Goal: Task Accomplishment & Management: Manage account settings

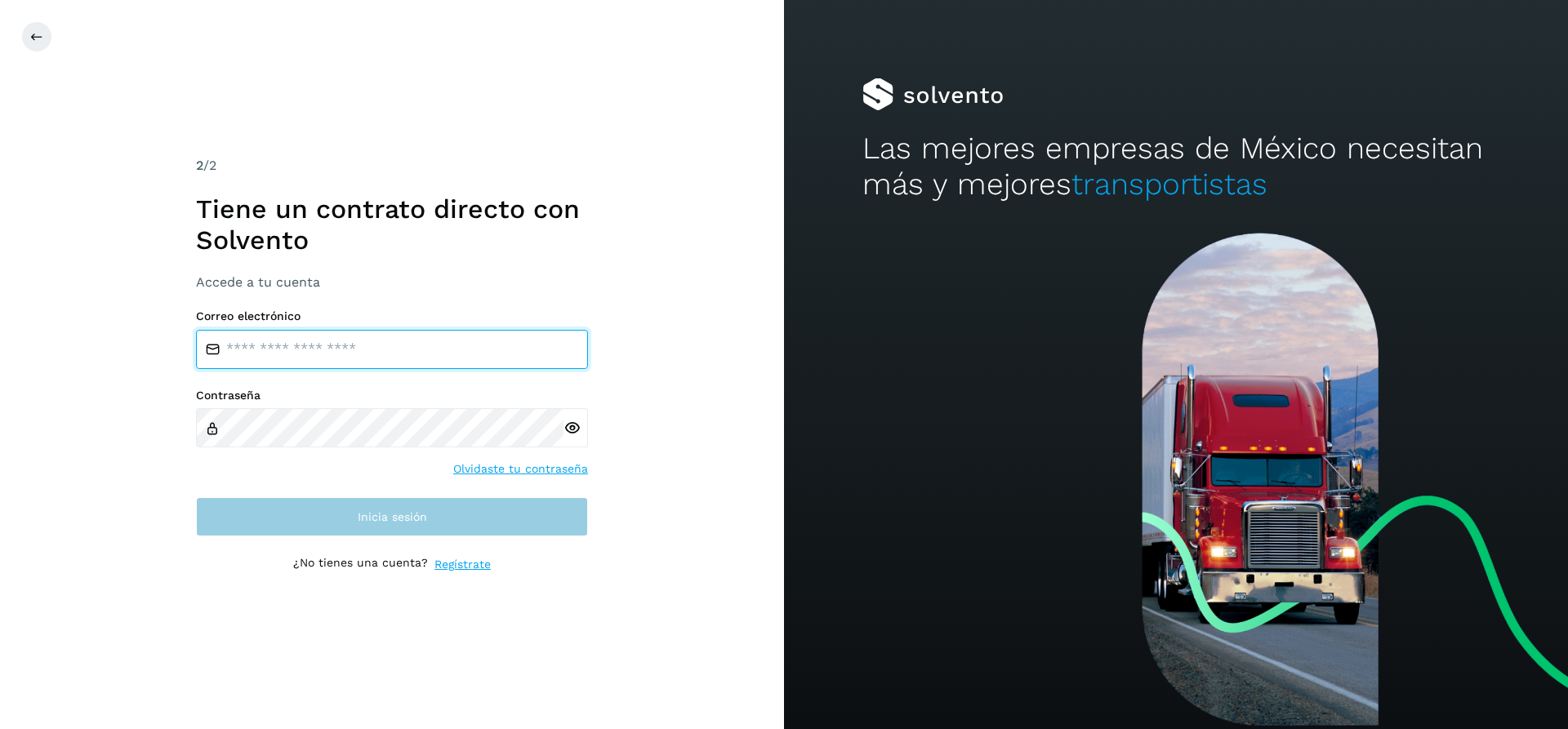
type input "**********"
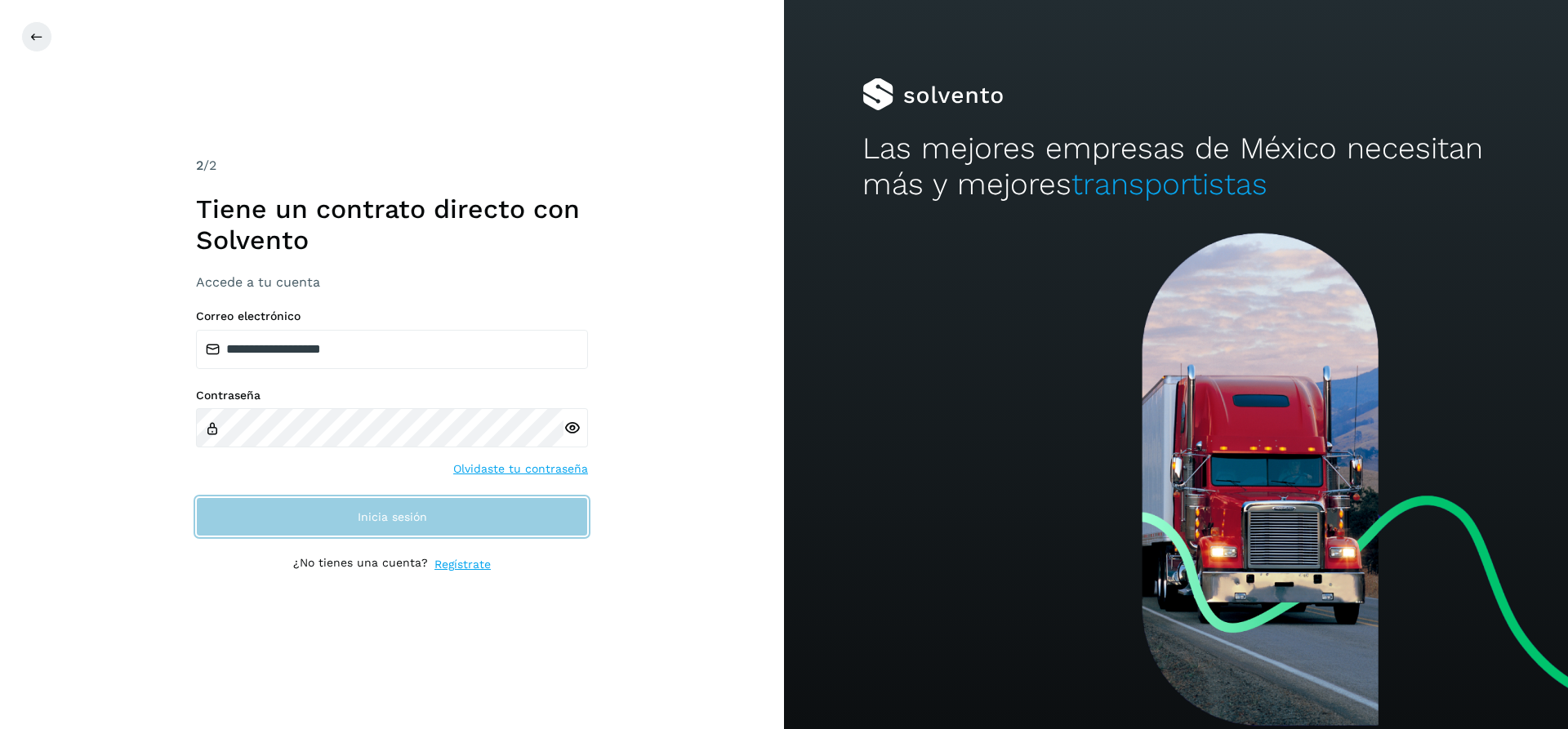
click at [426, 517] on span "Inicia sesión" at bounding box center [392, 517] width 70 height 11
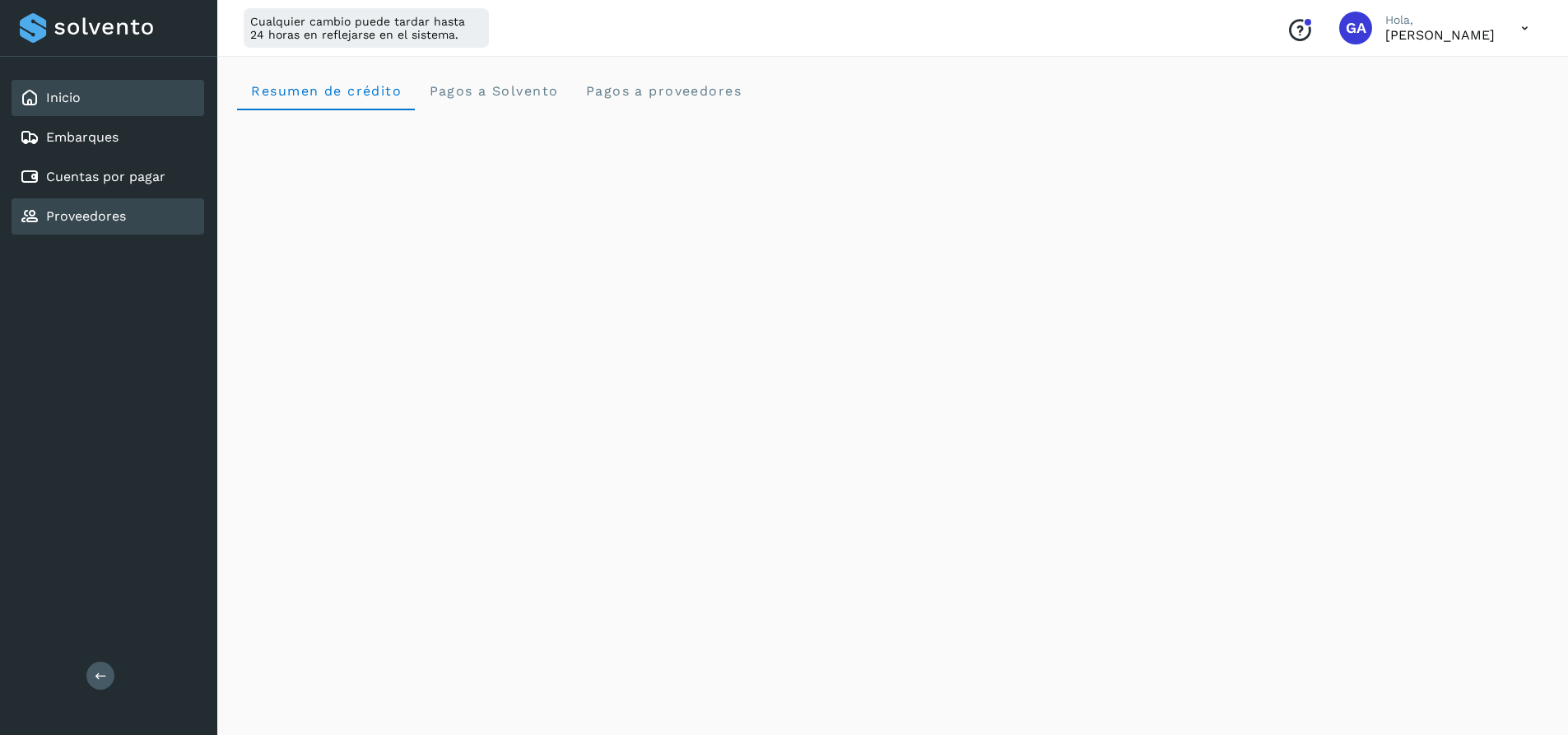
click at [108, 212] on link "Proveedores" at bounding box center [86, 216] width 80 height 16
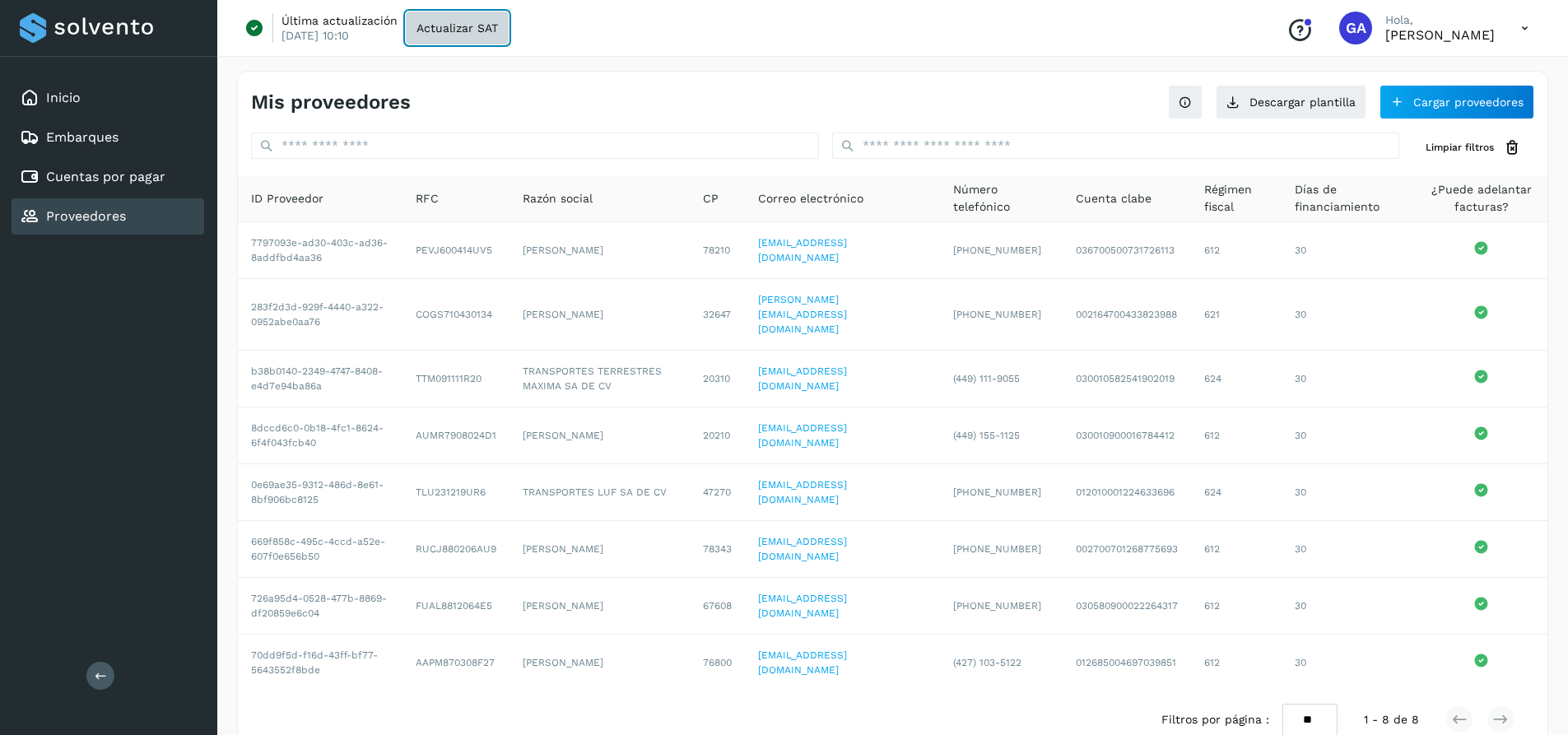
click at [451, 18] on button "Actualizar SAT" at bounding box center [456, 28] width 103 height 33
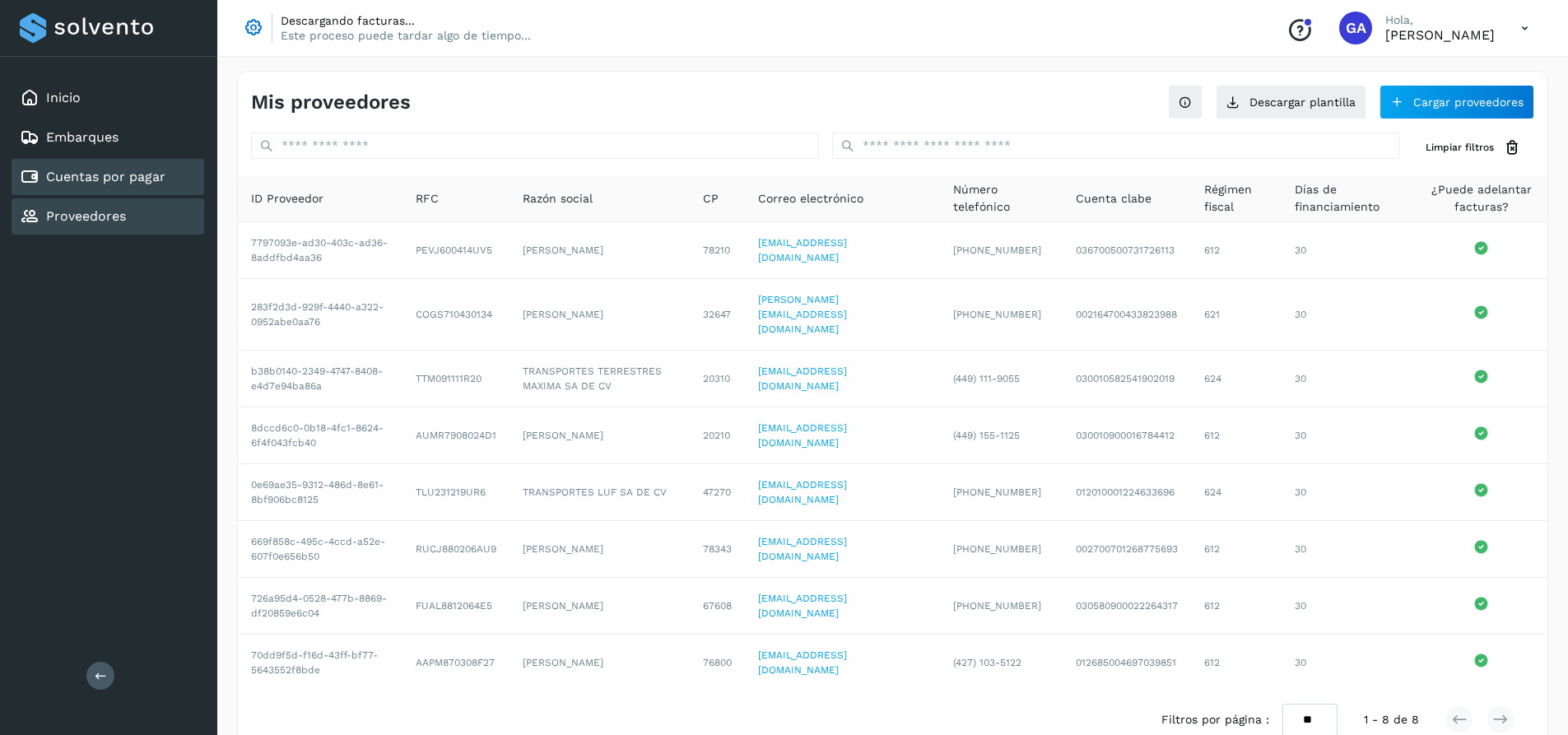
click at [141, 175] on link "Cuentas por pagar" at bounding box center [106, 176] width 119 height 16
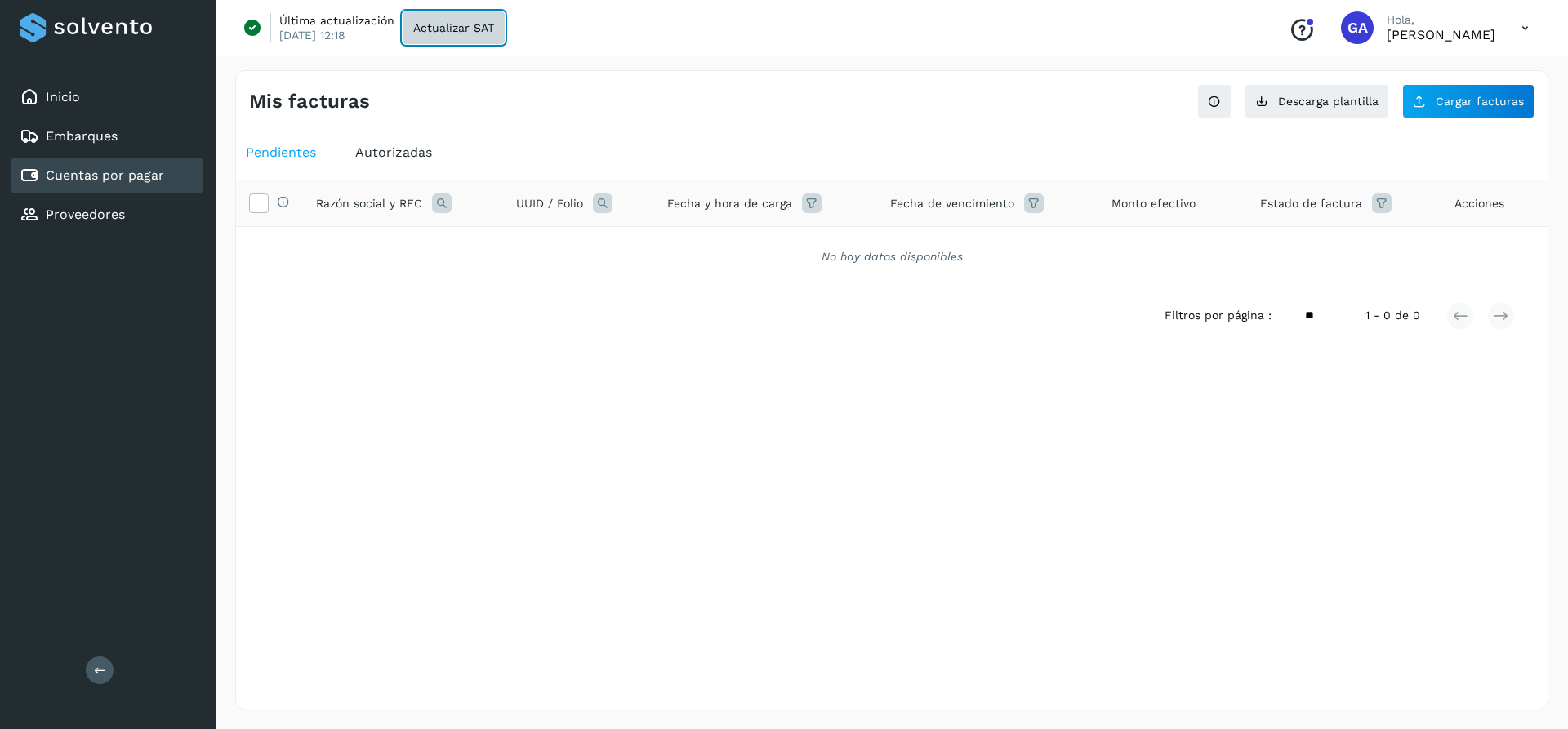
click at [470, 33] on span "Actualizar SAT" at bounding box center [454, 28] width 81 height 11
click at [1301, 313] on select "** ** **" at bounding box center [1313, 315] width 55 height 32
select select "**"
click at [1286, 331] on select "** ** **" at bounding box center [1313, 315] width 55 height 32
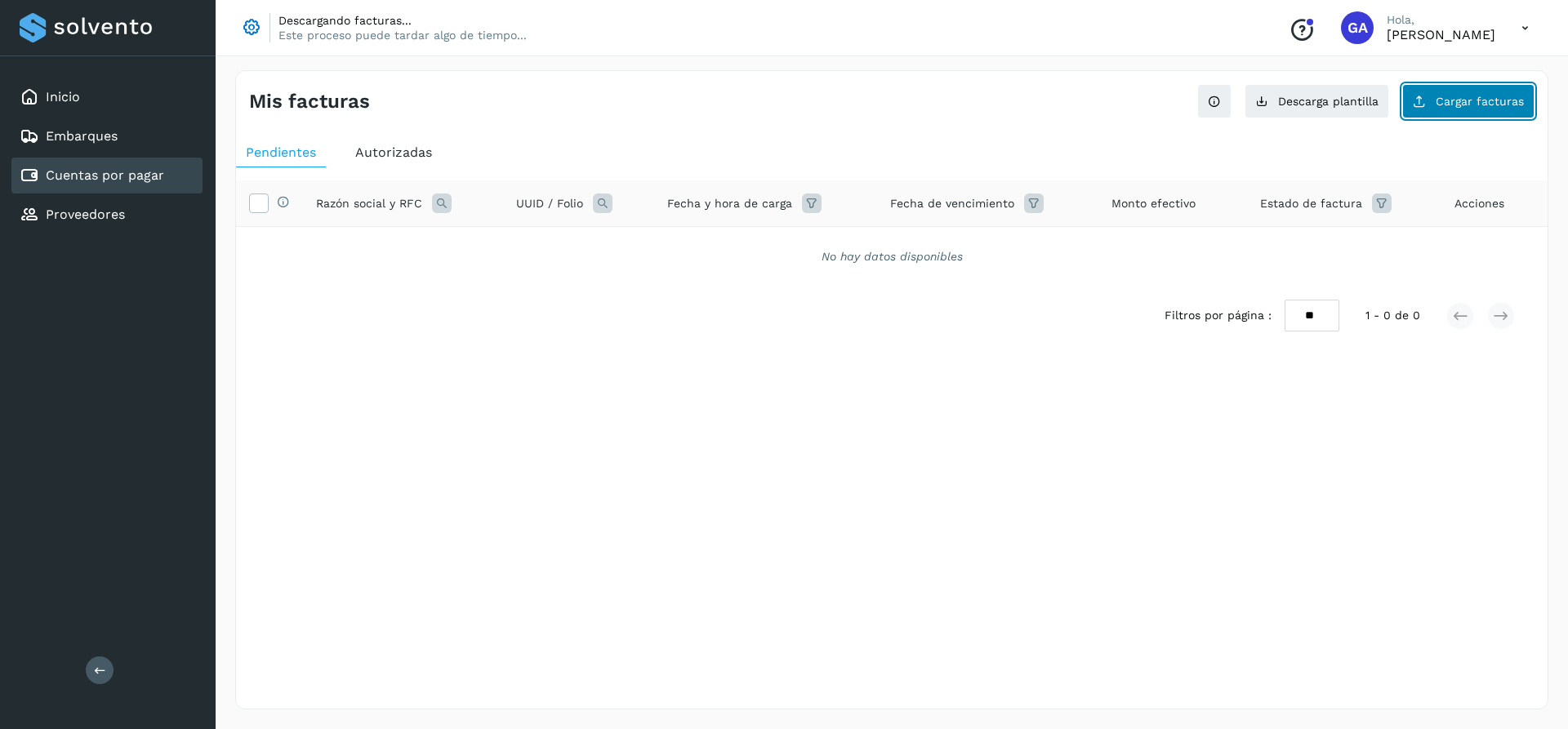
click at [1440, 106] on span "Cargar facturas" at bounding box center [1480, 101] width 88 height 11
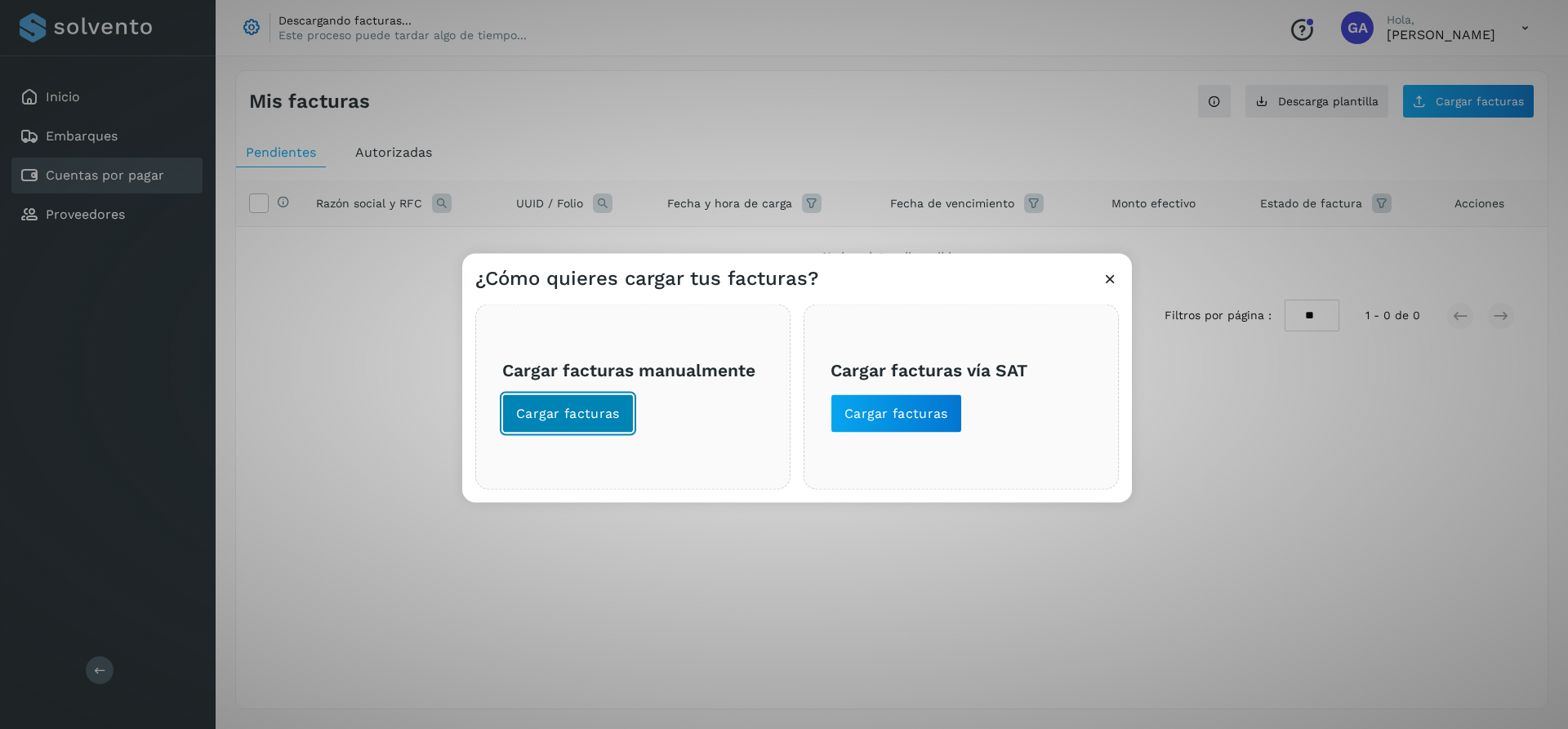
click at [585, 412] on span "Cargar facturas" at bounding box center [568, 413] width 104 height 18
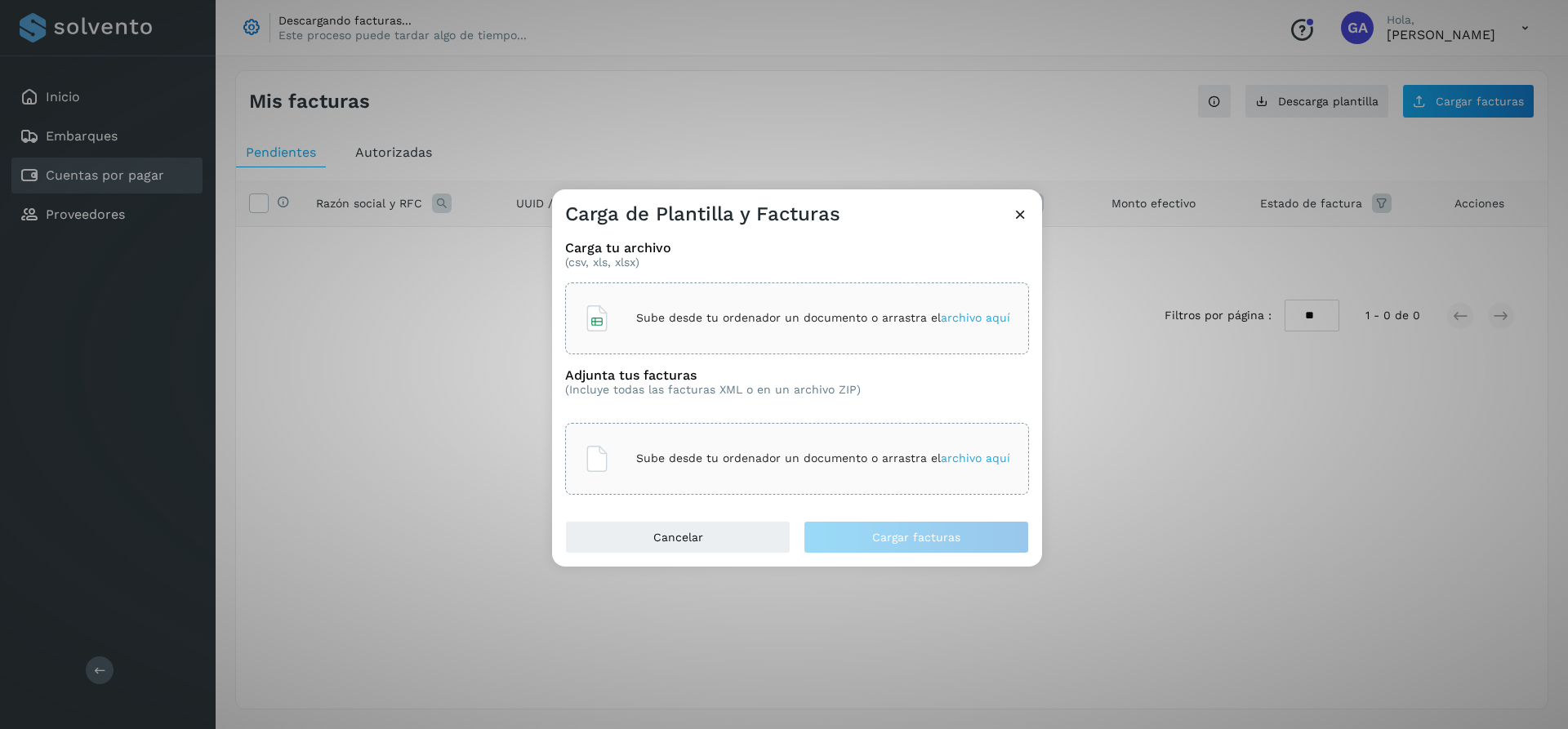
click at [759, 313] on p "Sube desde tu ordenador un documento o arrastra el archivo aquí" at bounding box center [823, 318] width 374 height 14
click at [1277, 102] on div "Carga de Plantilla y Facturas Carga tu archivo (csv, xls, xlsx) Sube desde tu o…" at bounding box center [784, 364] width 1568 height 729
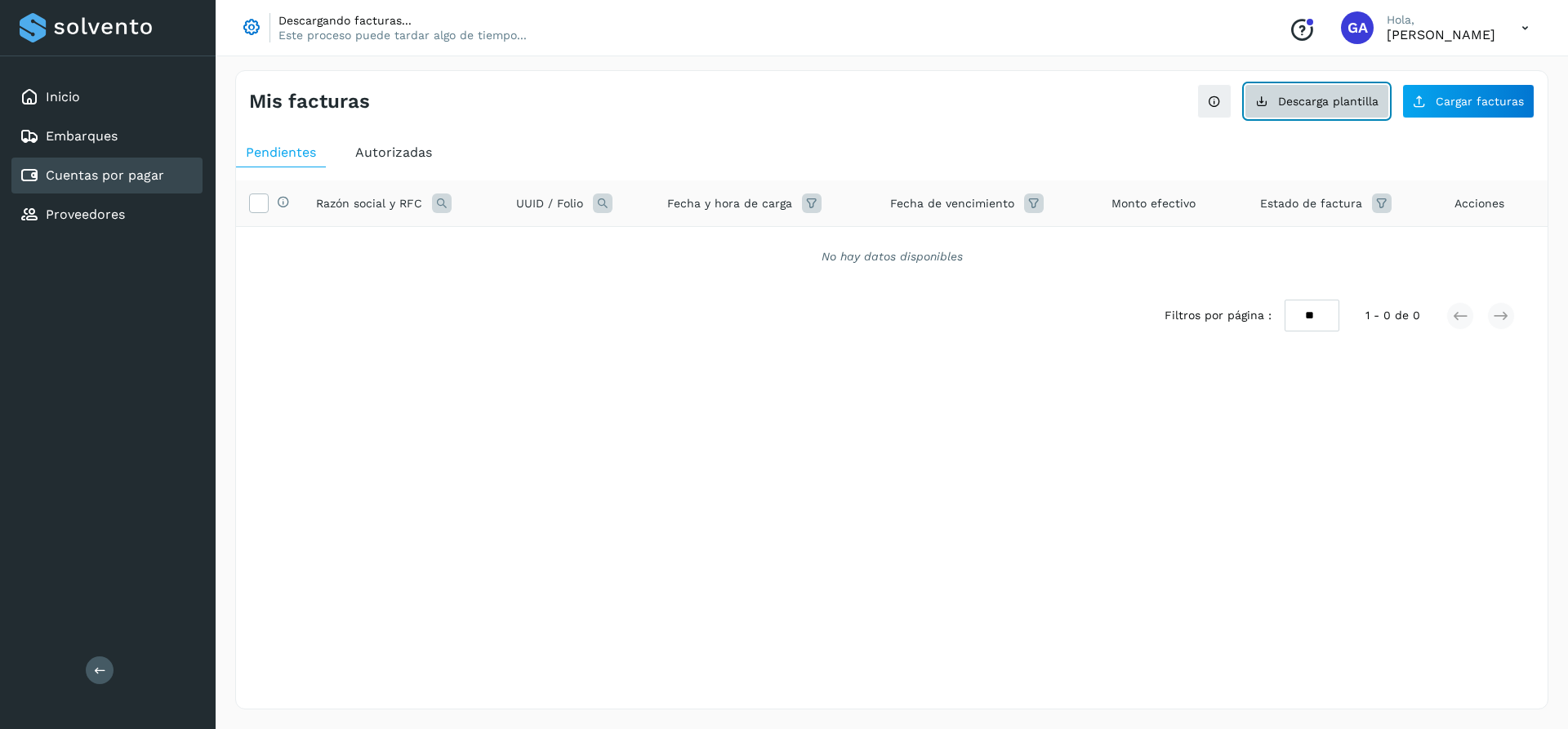
click at [1307, 102] on span "Descarga plantilla" at bounding box center [1328, 101] width 100 height 11
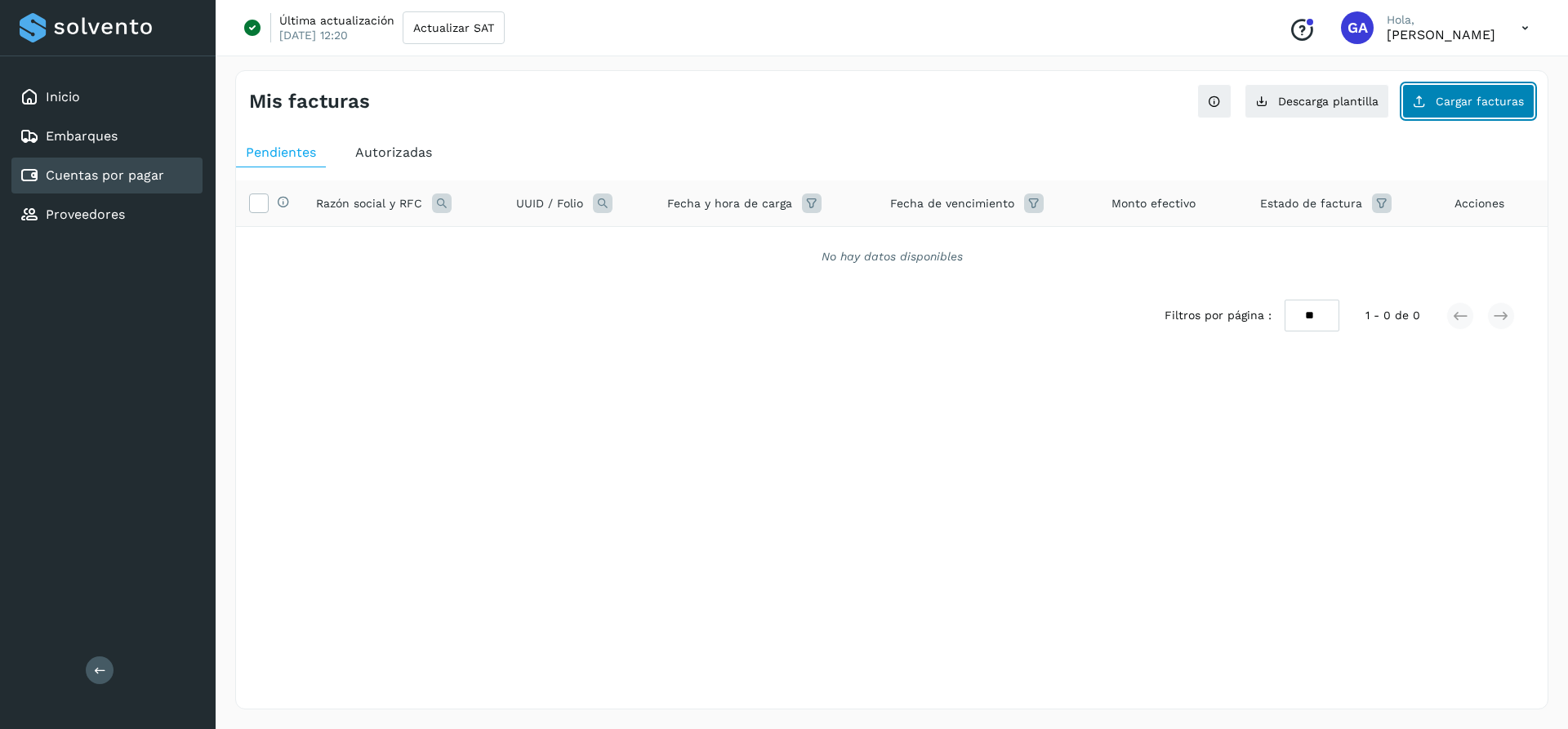
click at [1424, 107] on icon at bounding box center [1419, 101] width 13 height 13
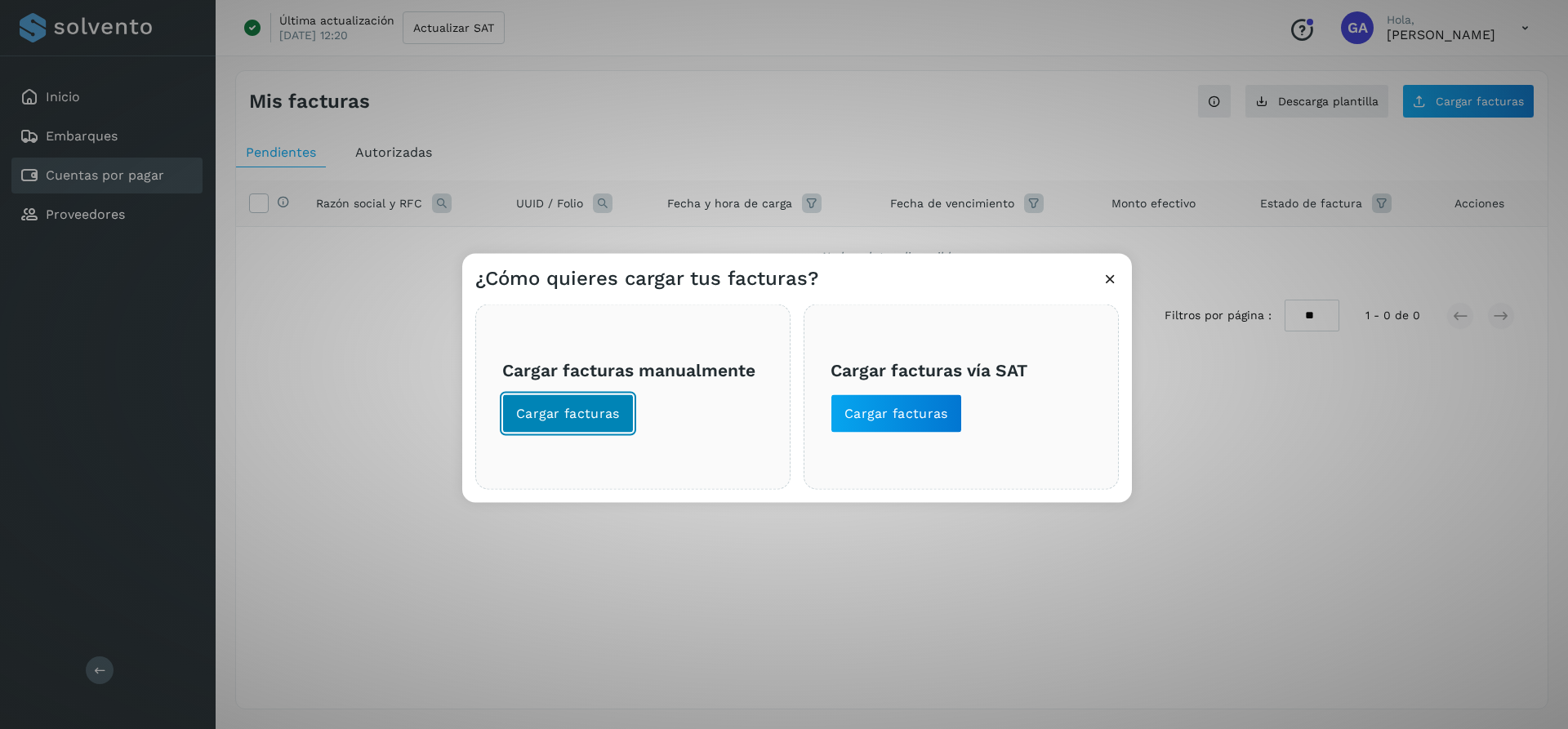
click at [569, 407] on span "Cargar facturas" at bounding box center [568, 413] width 104 height 18
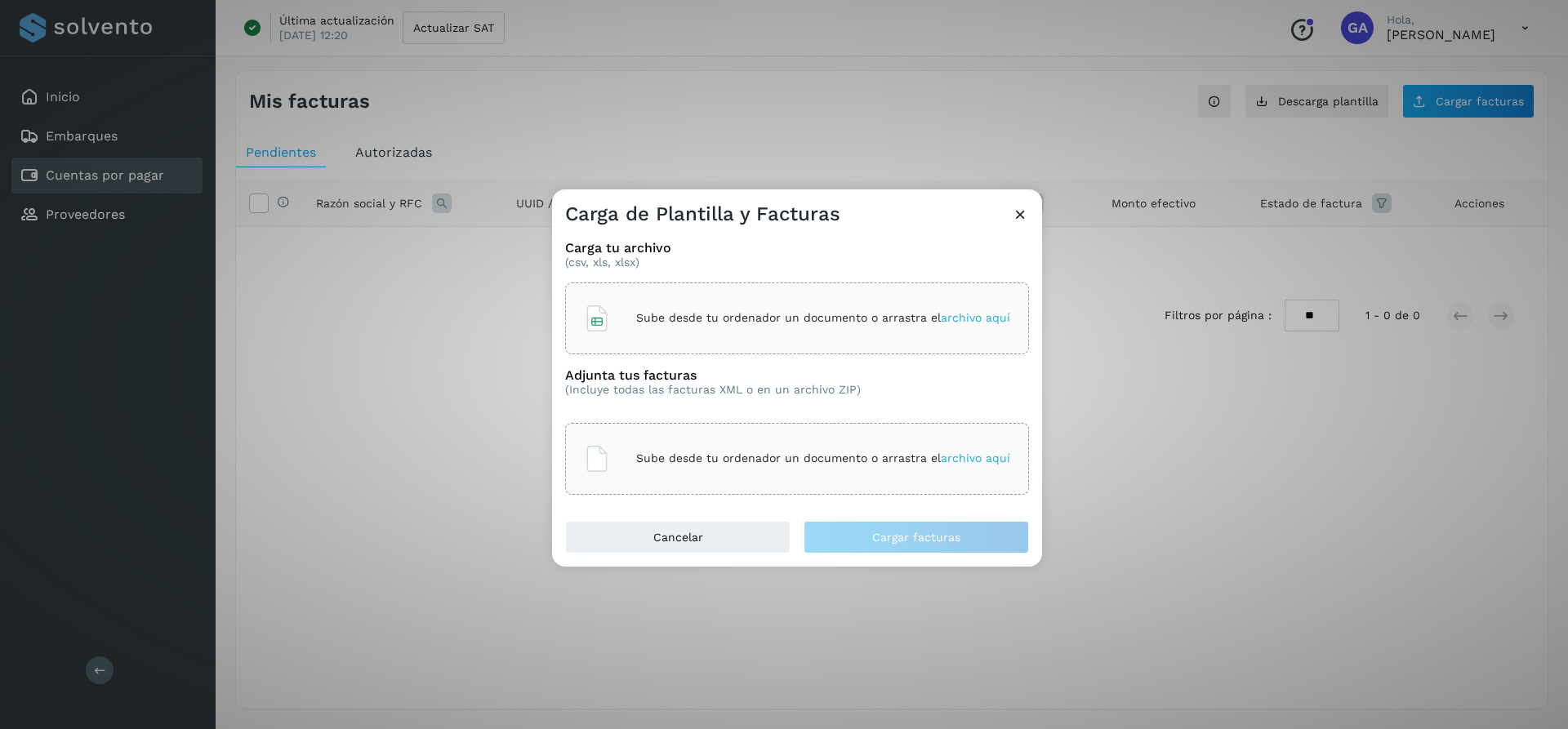
click at [947, 316] on span "archivo aquí" at bounding box center [976, 318] width 70 height 13
click at [968, 461] on span "archivo aquí" at bounding box center [976, 458] width 70 height 13
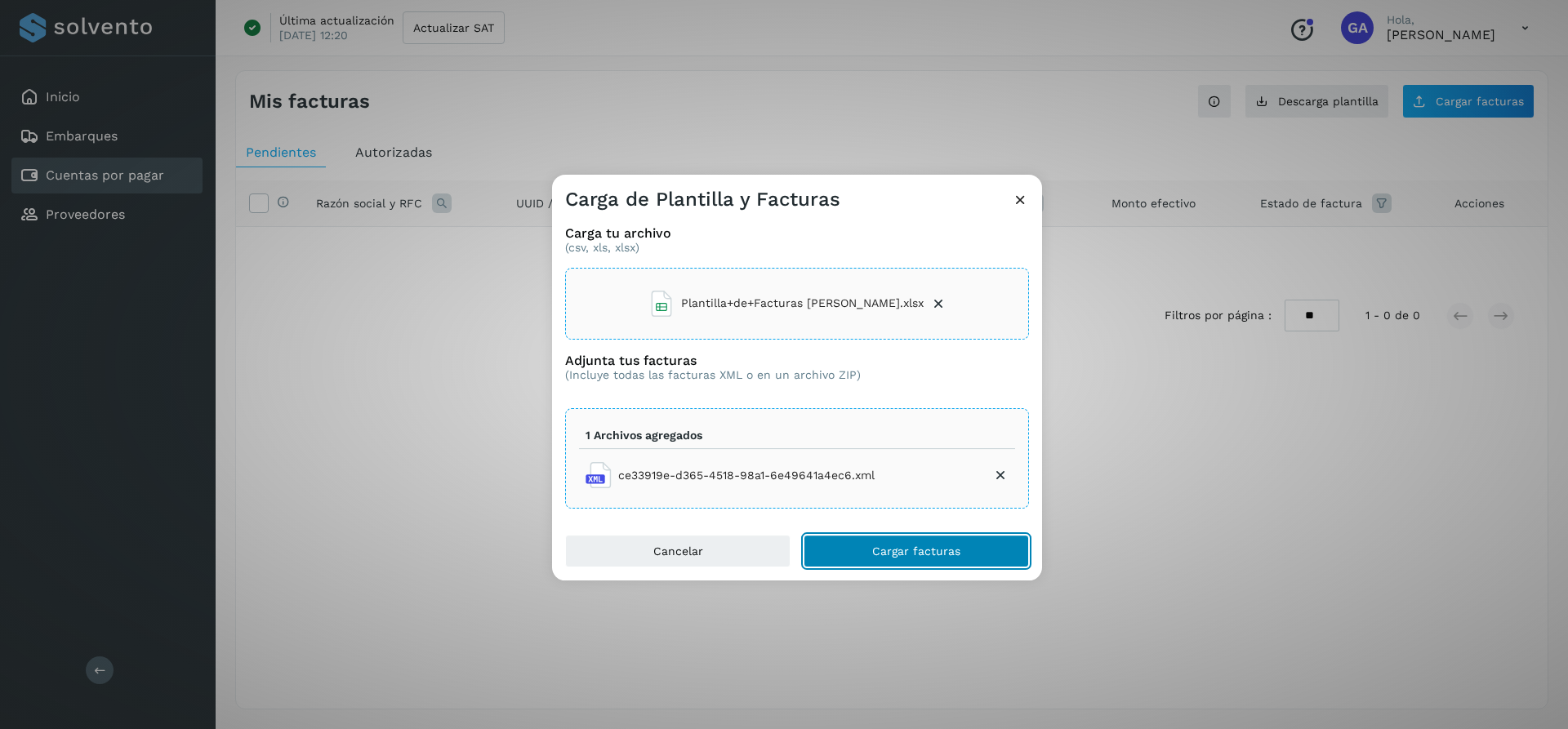
click at [888, 538] on button "Cargar facturas" at bounding box center [916, 551] width 225 height 33
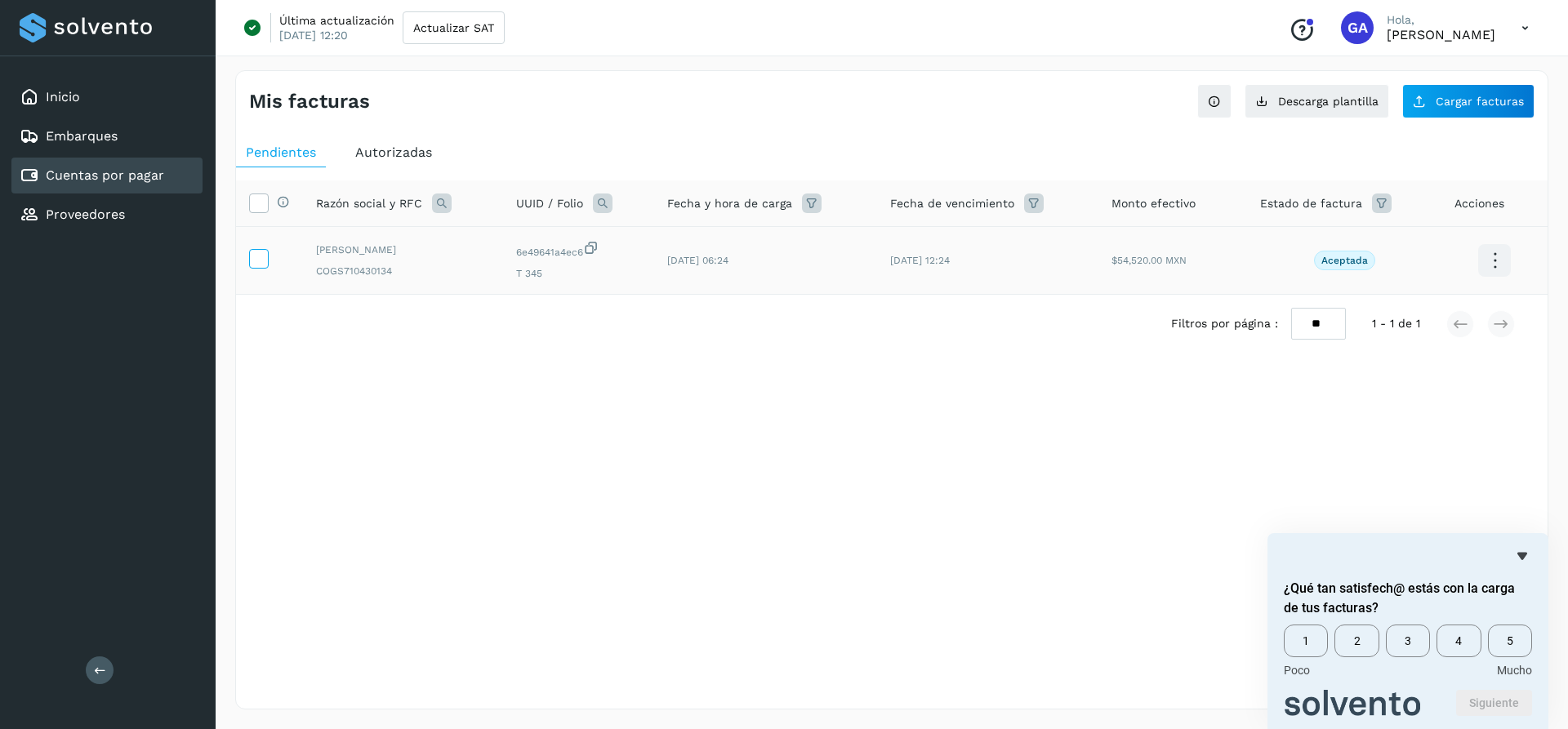
click at [262, 257] on icon at bounding box center [258, 257] width 17 height 17
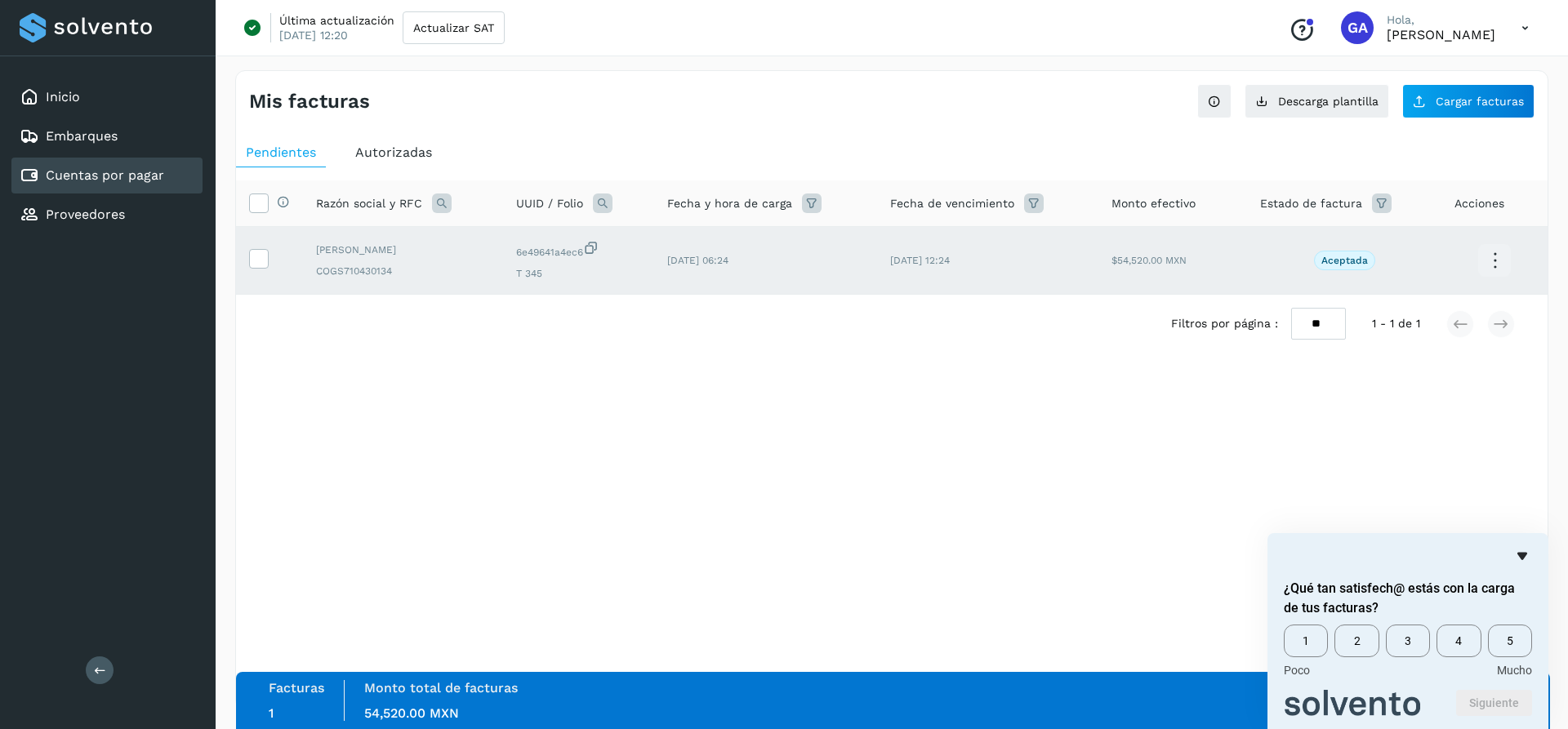
click at [1519, 551] on icon "Ocultar encuesta" at bounding box center [1522, 555] width 19 height 19
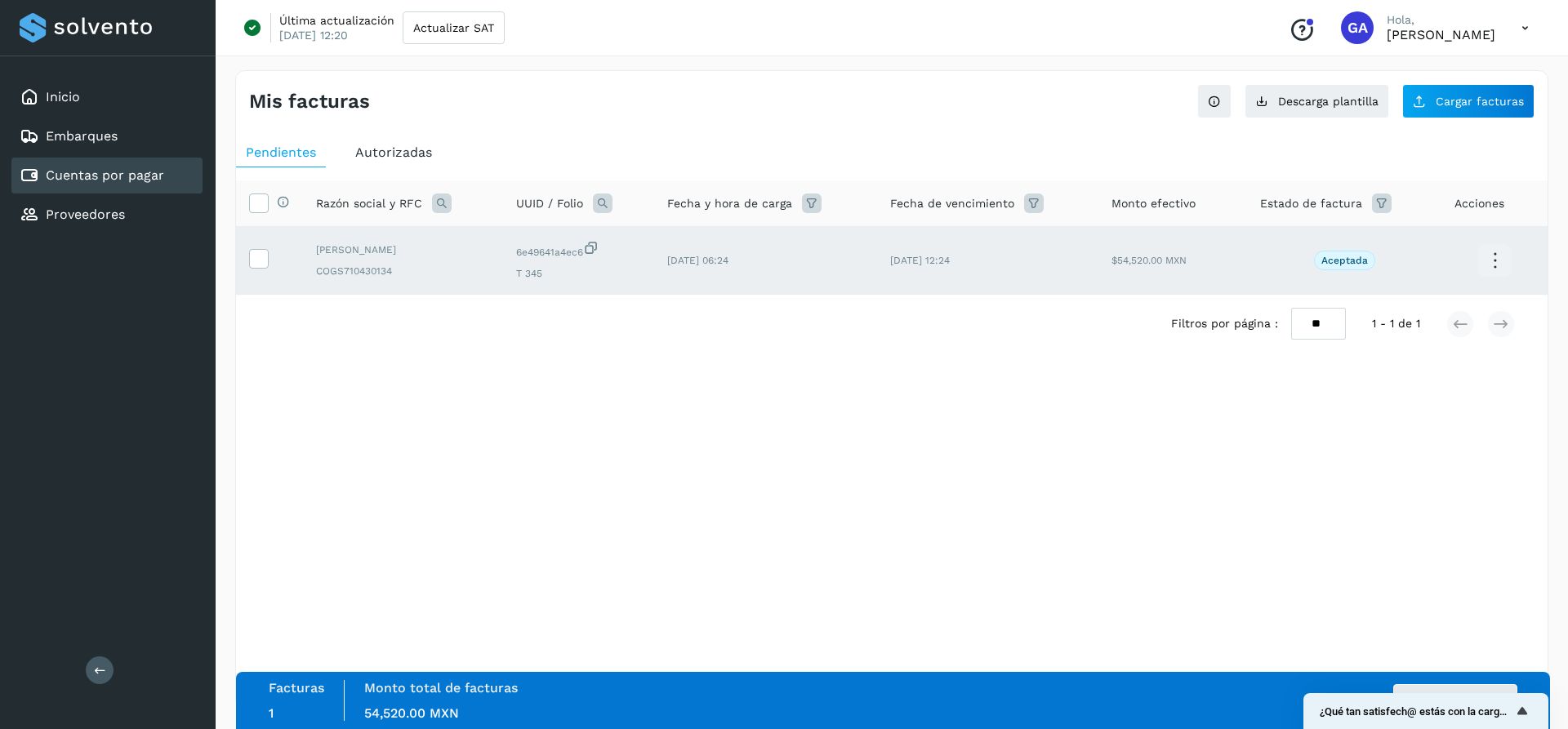
click at [1494, 255] on icon at bounding box center [1495, 261] width 39 height 39
click at [1045, 409] on div at bounding box center [784, 364] width 1568 height 729
click at [1251, 684] on div "Facturas 1 Monto total de facturas Monto total 54,520.00 MXN Autorizar facturas" at bounding box center [894, 701] width 1249 height 40
click at [1324, 705] on span "¿Qué tan satisfech@ estás con la carga de tus facturas?" at bounding box center [1416, 711] width 193 height 12
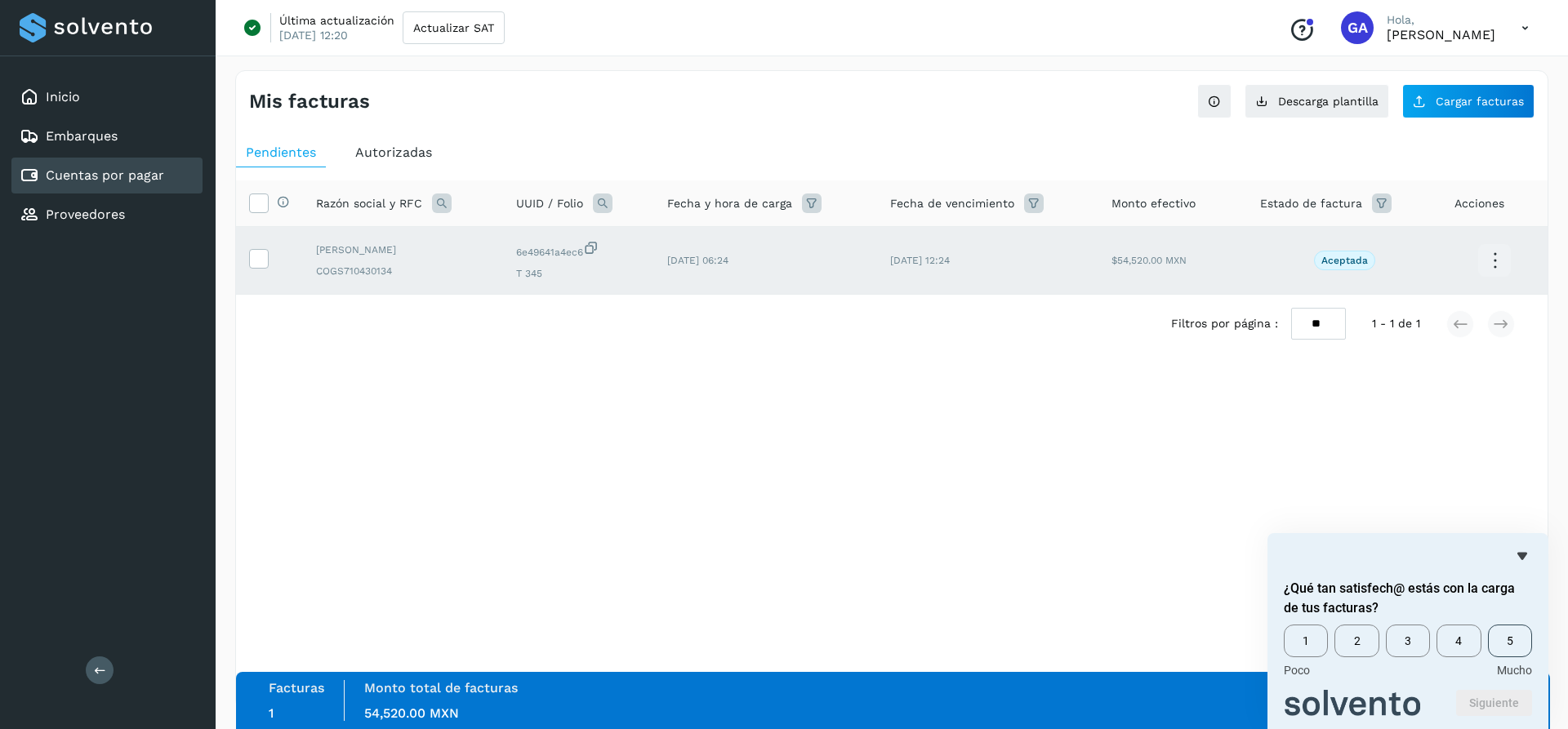
click at [1500, 634] on span "5" at bounding box center [1510, 641] width 44 height 33
click at [1478, 697] on button "Siguiente" at bounding box center [1494, 702] width 76 height 26
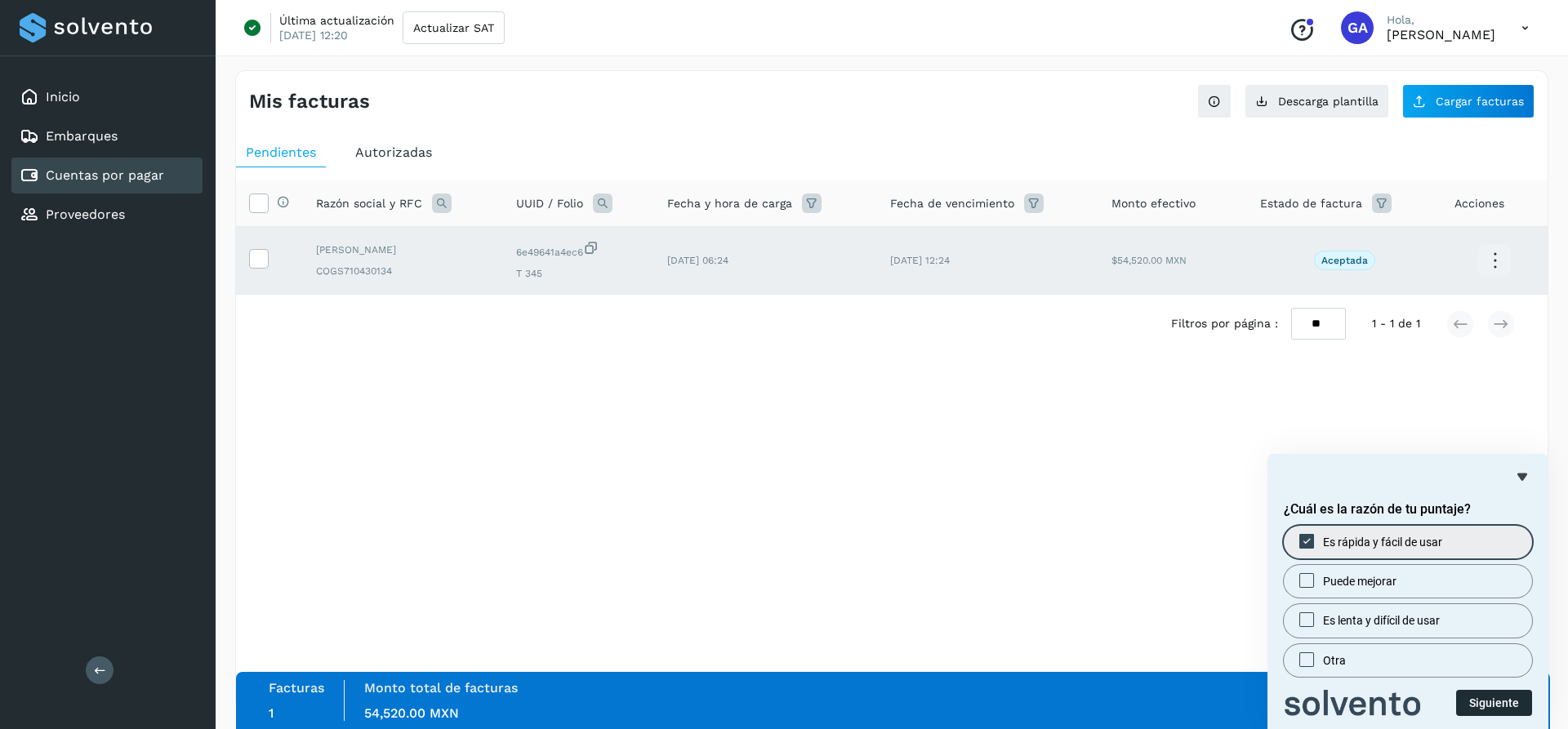
click at [1477, 701] on button "Siguiente" at bounding box center [1494, 702] width 76 height 26
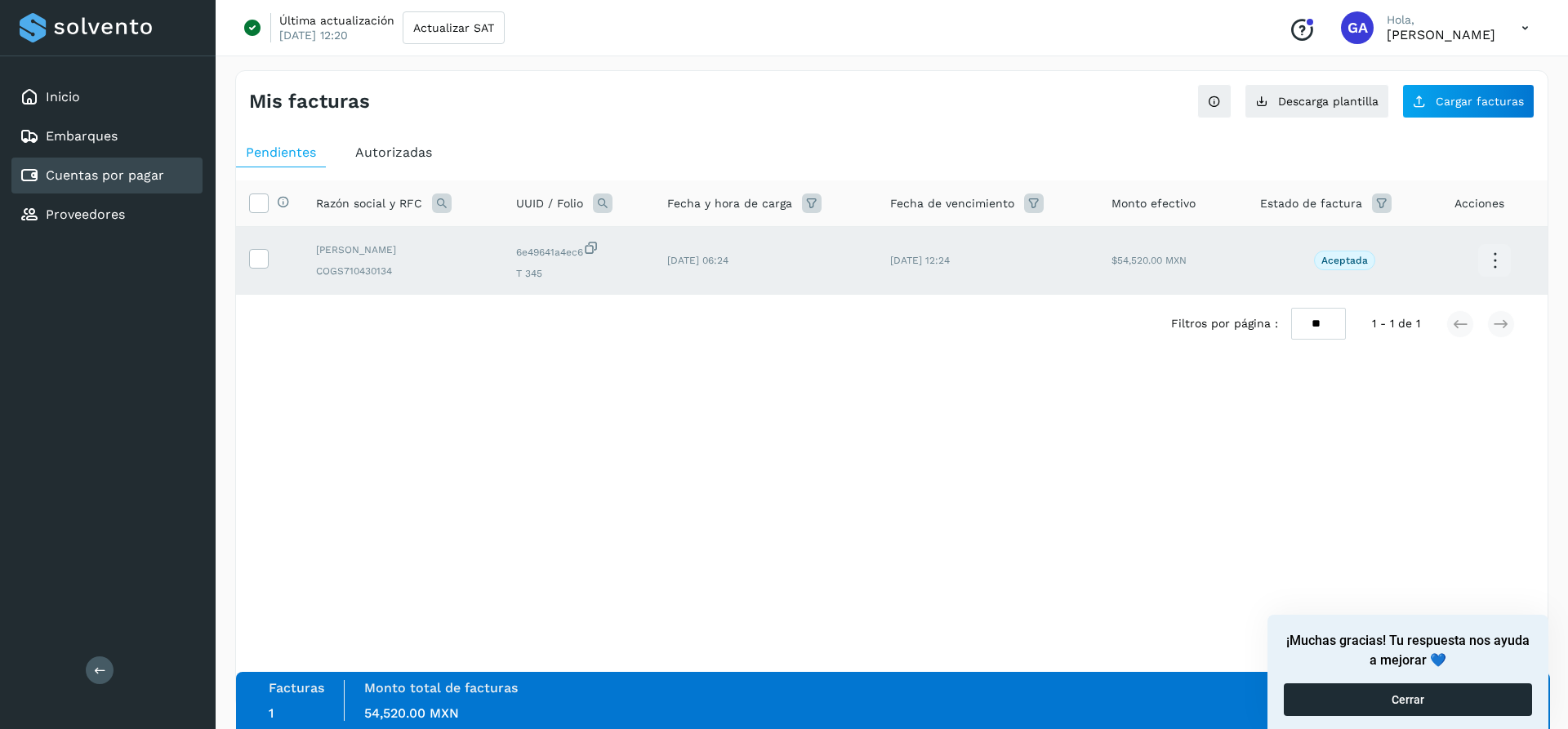
click at [1410, 695] on button "Cerrar" at bounding box center [1408, 700] width 248 height 33
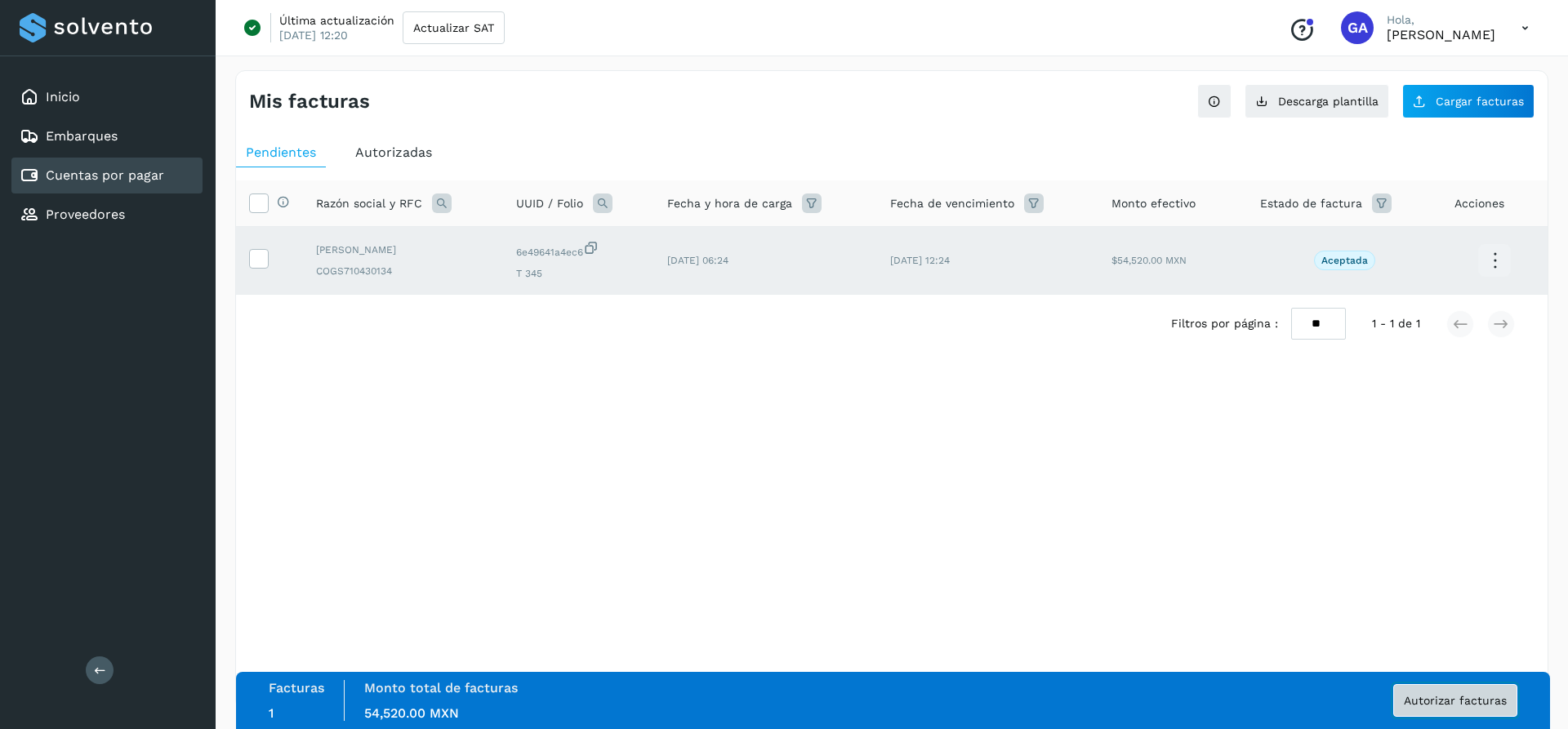
click at [1454, 703] on span "Autorizar facturas" at bounding box center [1456, 701] width 103 height 11
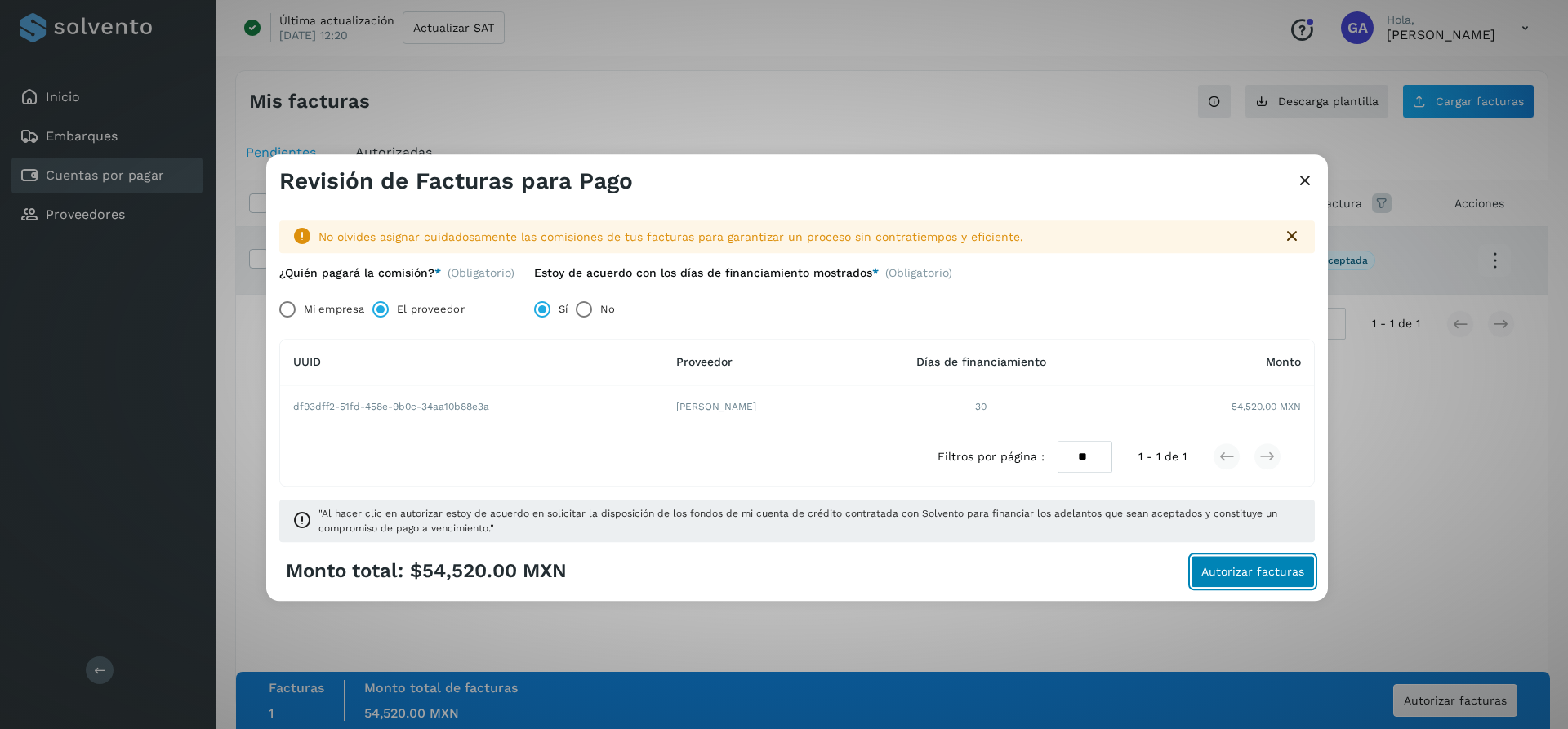
click at [1237, 578] on span "Autorizar facturas" at bounding box center [1253, 571] width 103 height 11
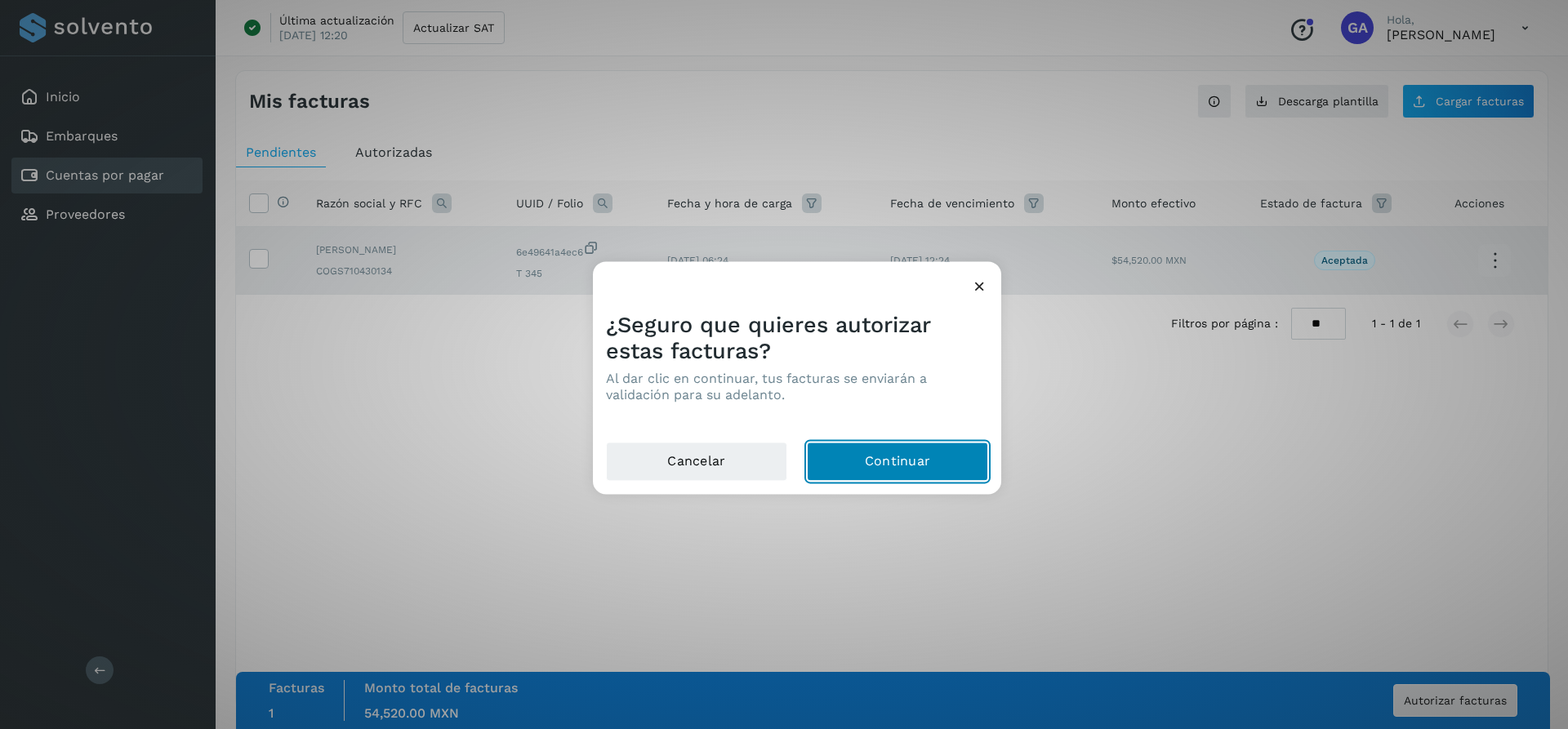
click at [930, 461] on button "Continuar" at bounding box center [897, 461] width 181 height 39
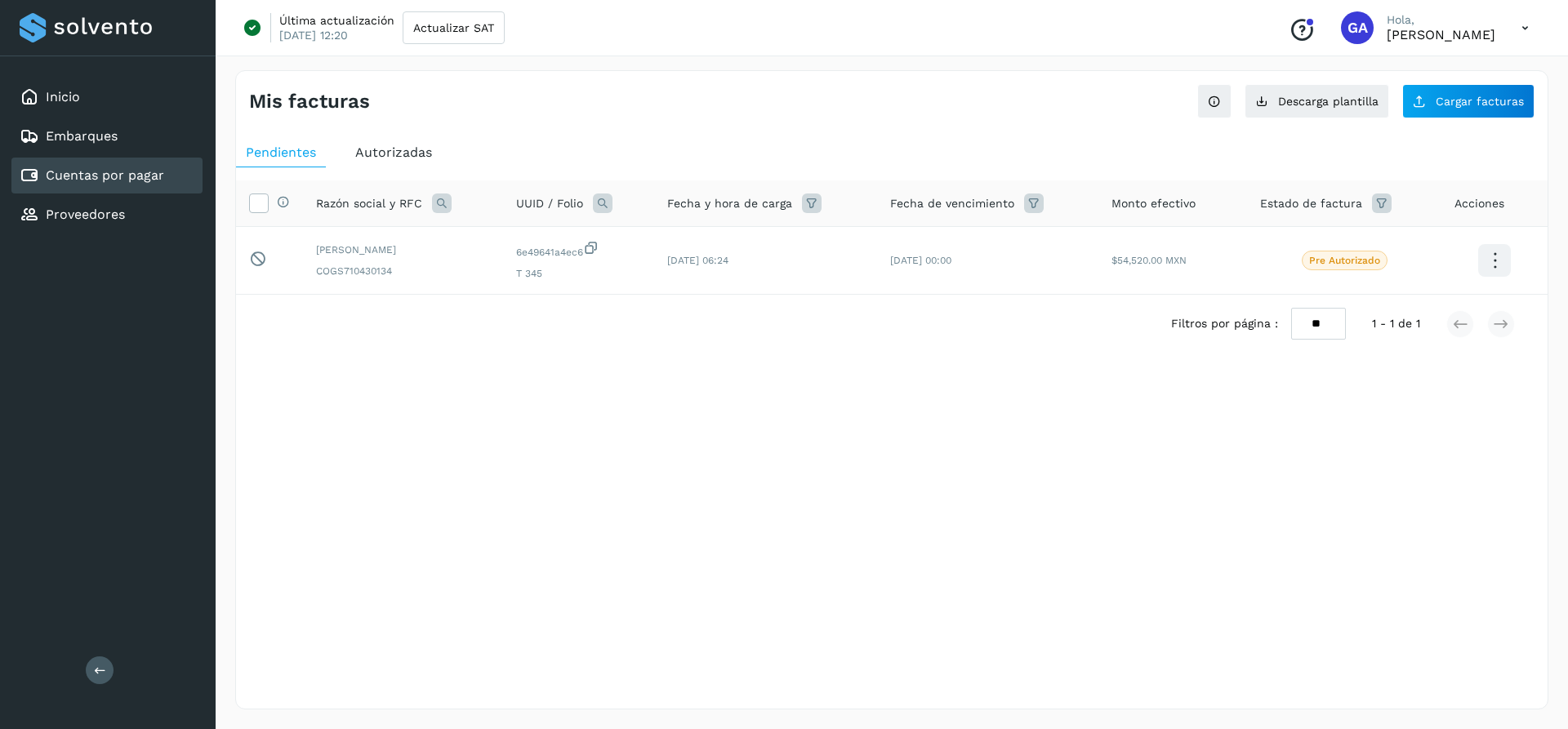
drag, startPoint x: 1360, startPoint y: 564, endPoint x: 1330, endPoint y: 546, distance: 35.0
click at [1360, 564] on div "Mis facturas Ver instrucciones para cargar Facturas Descarga plantilla Cargar f…" at bounding box center [892, 389] width 1314 height 639
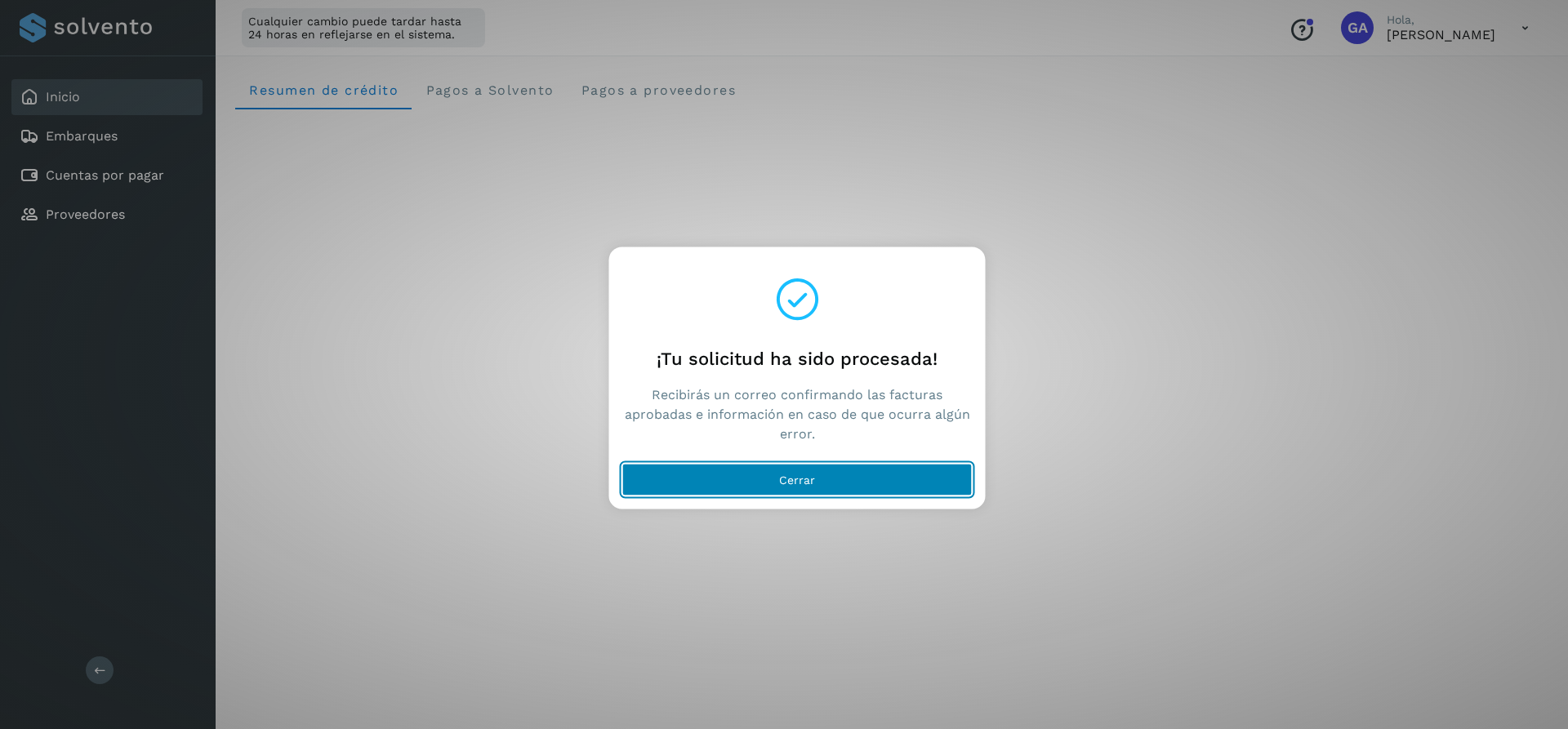
click at [793, 485] on span "Cerrar" at bounding box center [796, 479] width 36 height 11
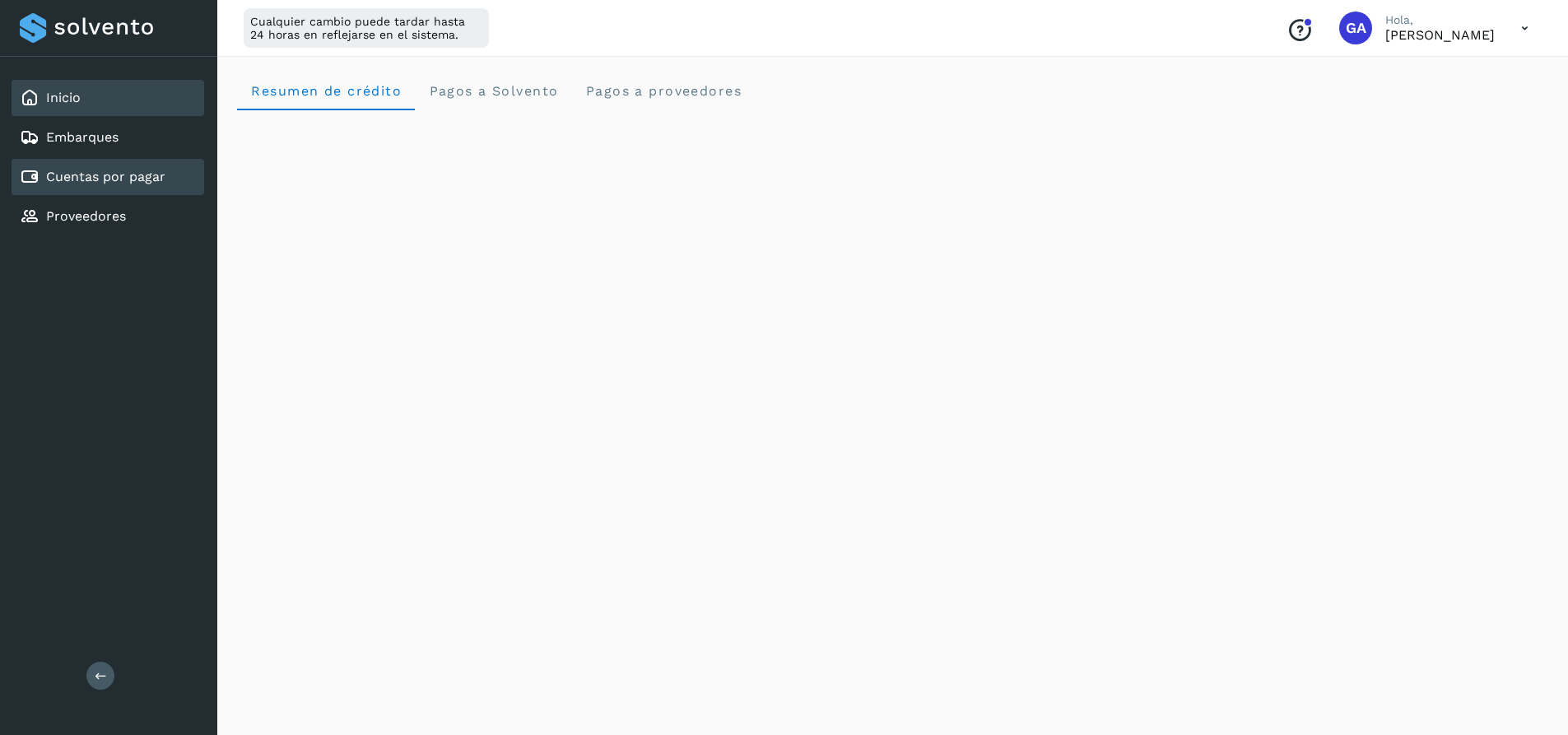
click at [144, 179] on link "Cuentas por pagar" at bounding box center [106, 176] width 119 height 16
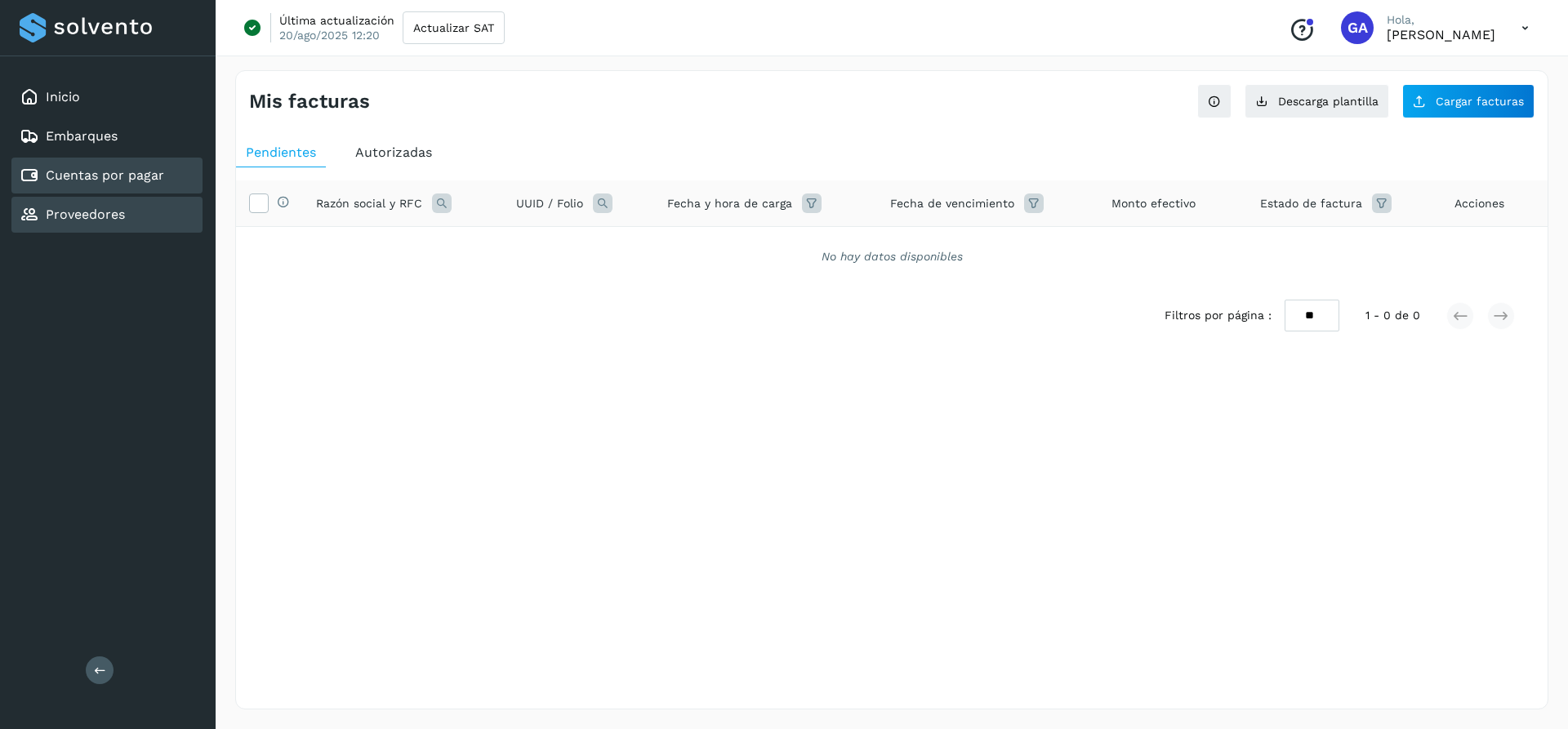
click at [103, 209] on link "Proveedores" at bounding box center [85, 214] width 79 height 16
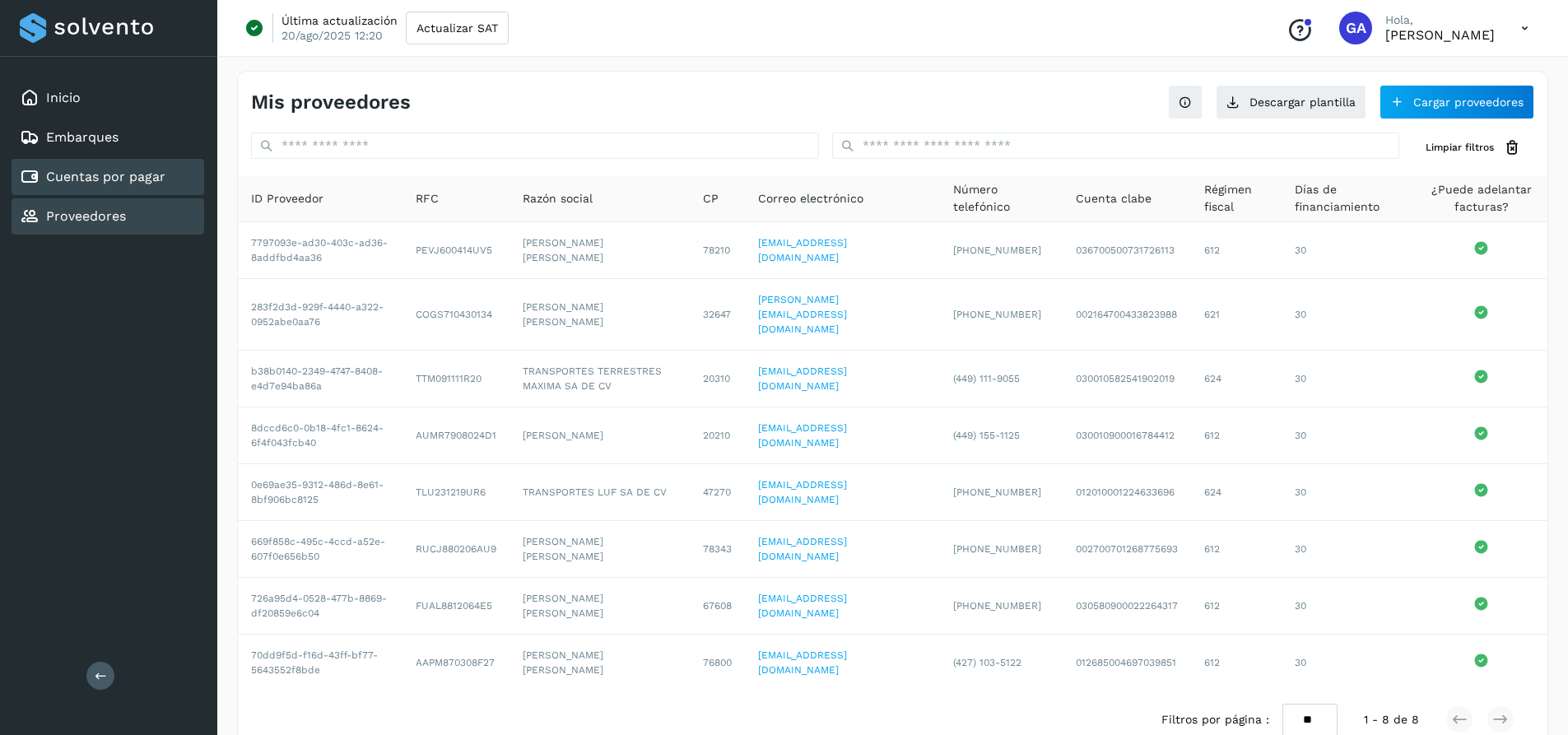
click at [117, 182] on link "Cuentas por pagar" at bounding box center [106, 176] width 119 height 16
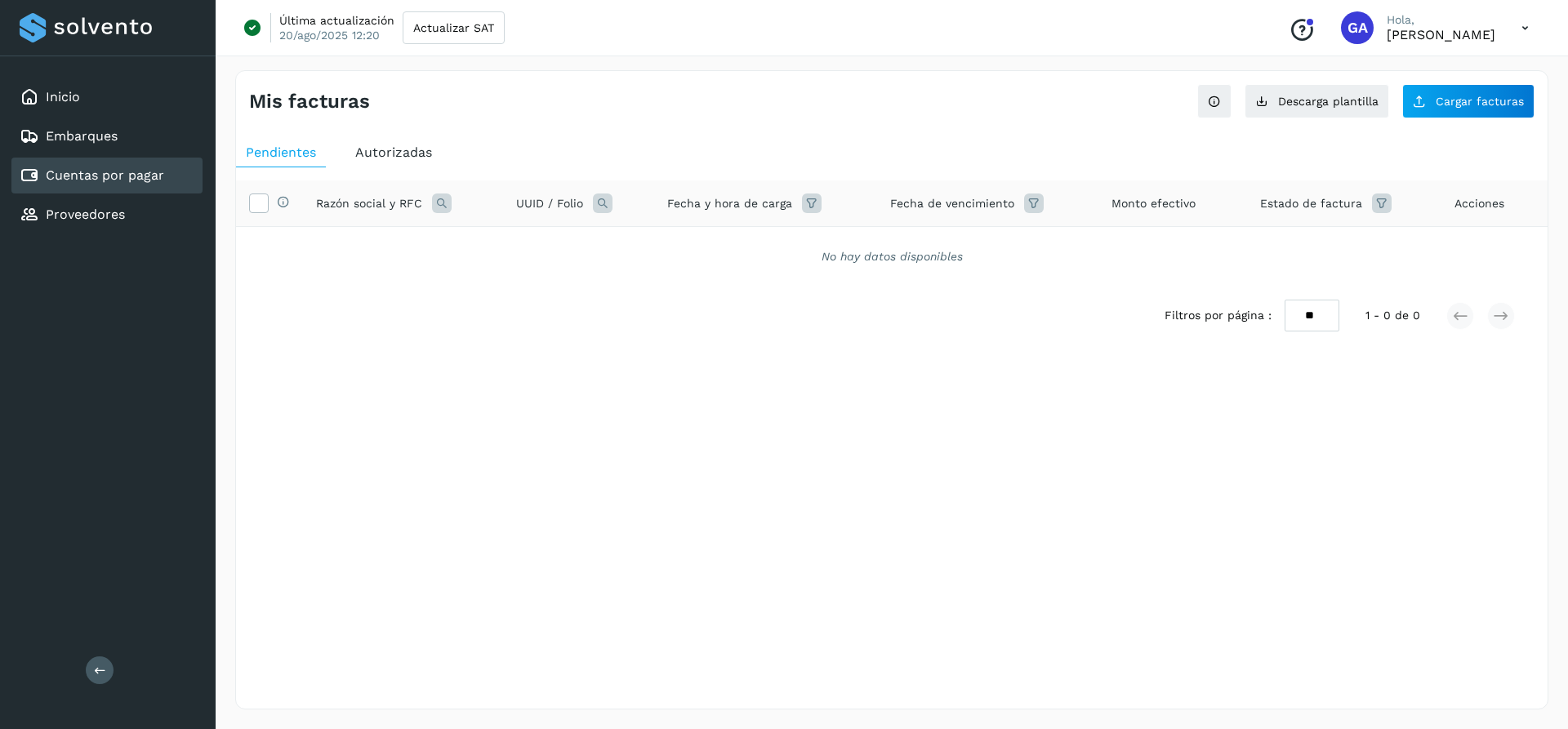
click at [368, 155] on span "Autorizadas" at bounding box center [394, 151] width 77 height 16
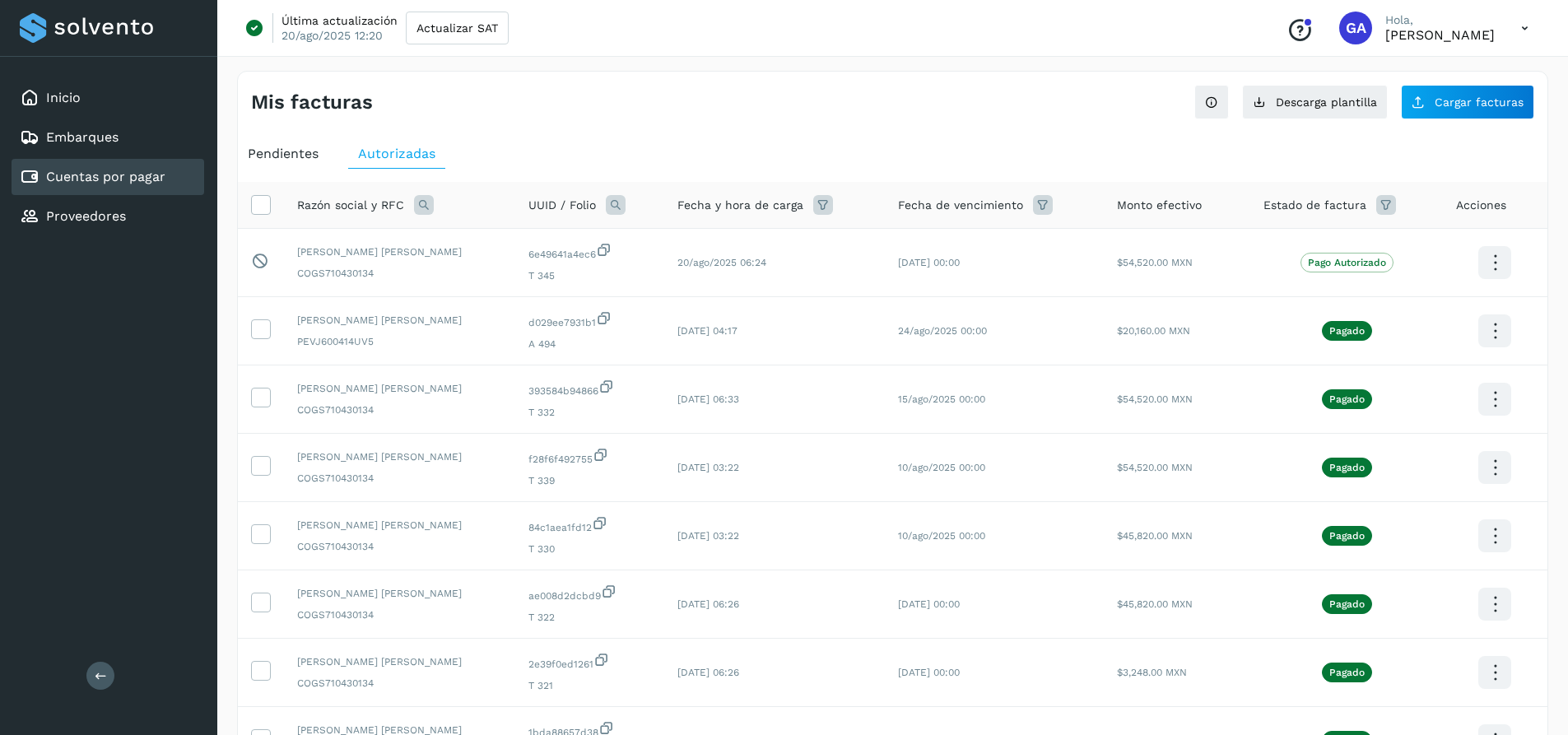
click at [1097, 158] on ul "Pendientes Autorizadas" at bounding box center [892, 154] width 1310 height 30
